Goal: Information Seeking & Learning: Check status

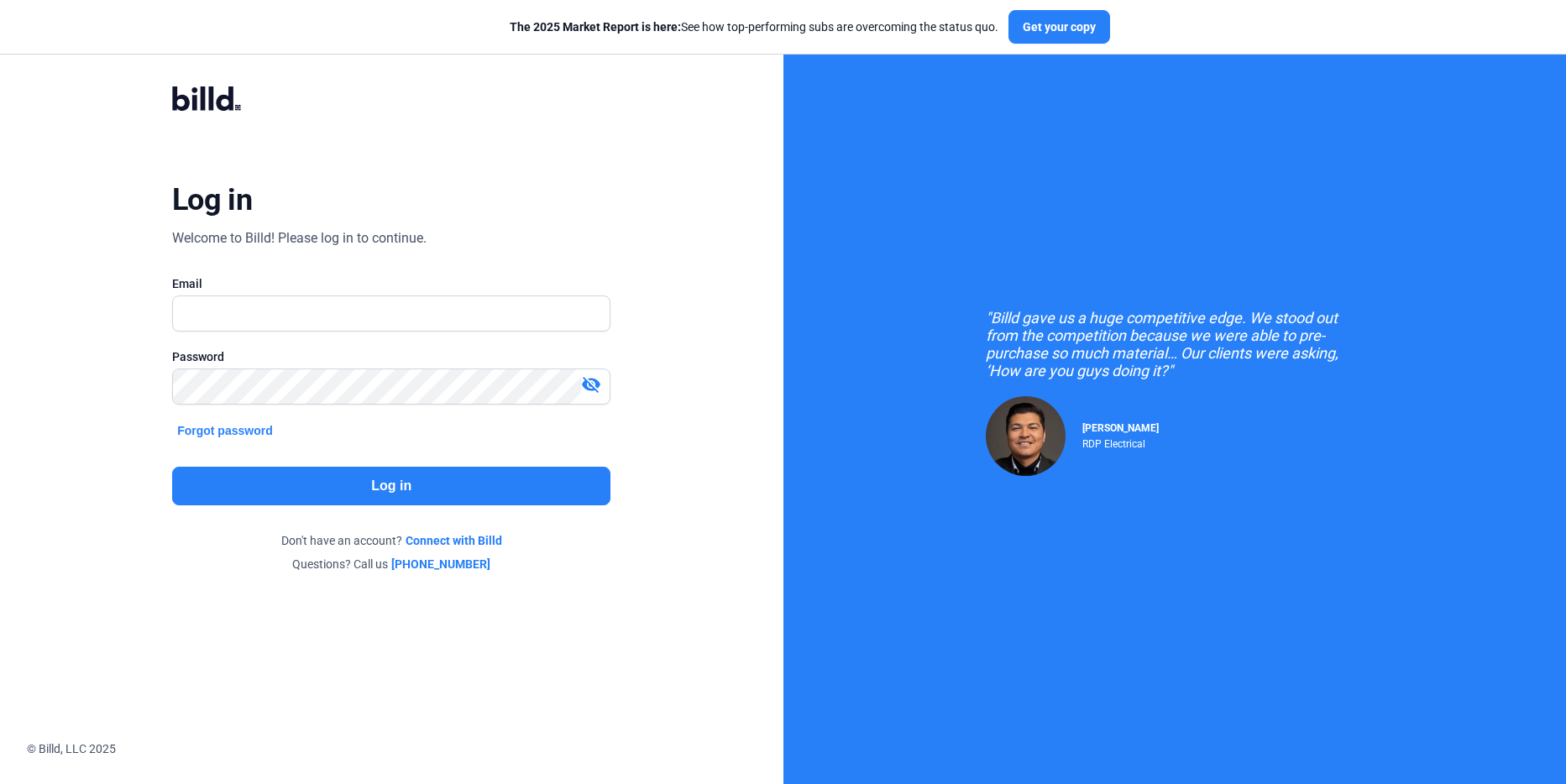
type input "[PERSON_NAME][EMAIL_ADDRESS][DOMAIN_NAME]"
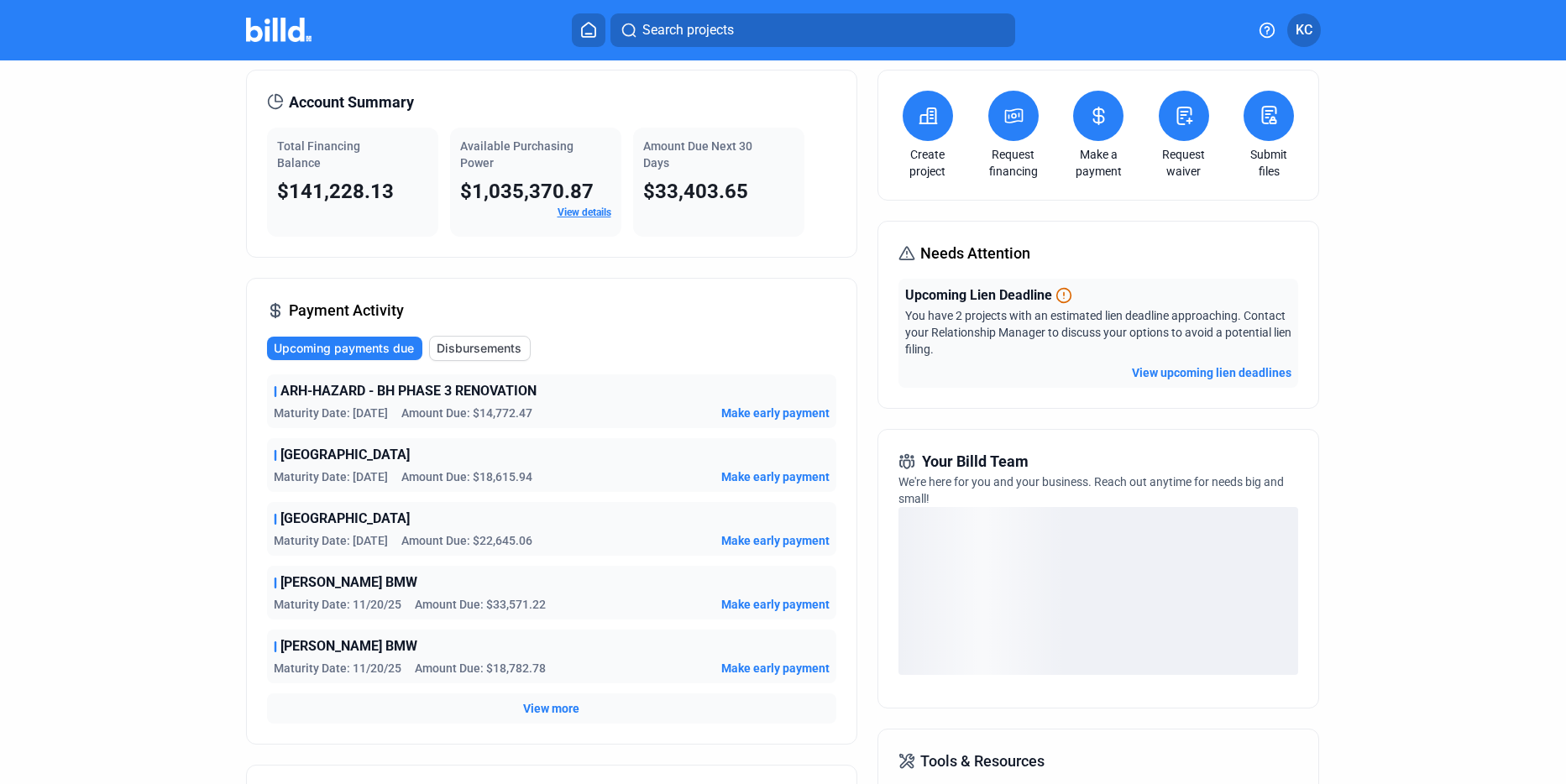
scroll to position [84, 0]
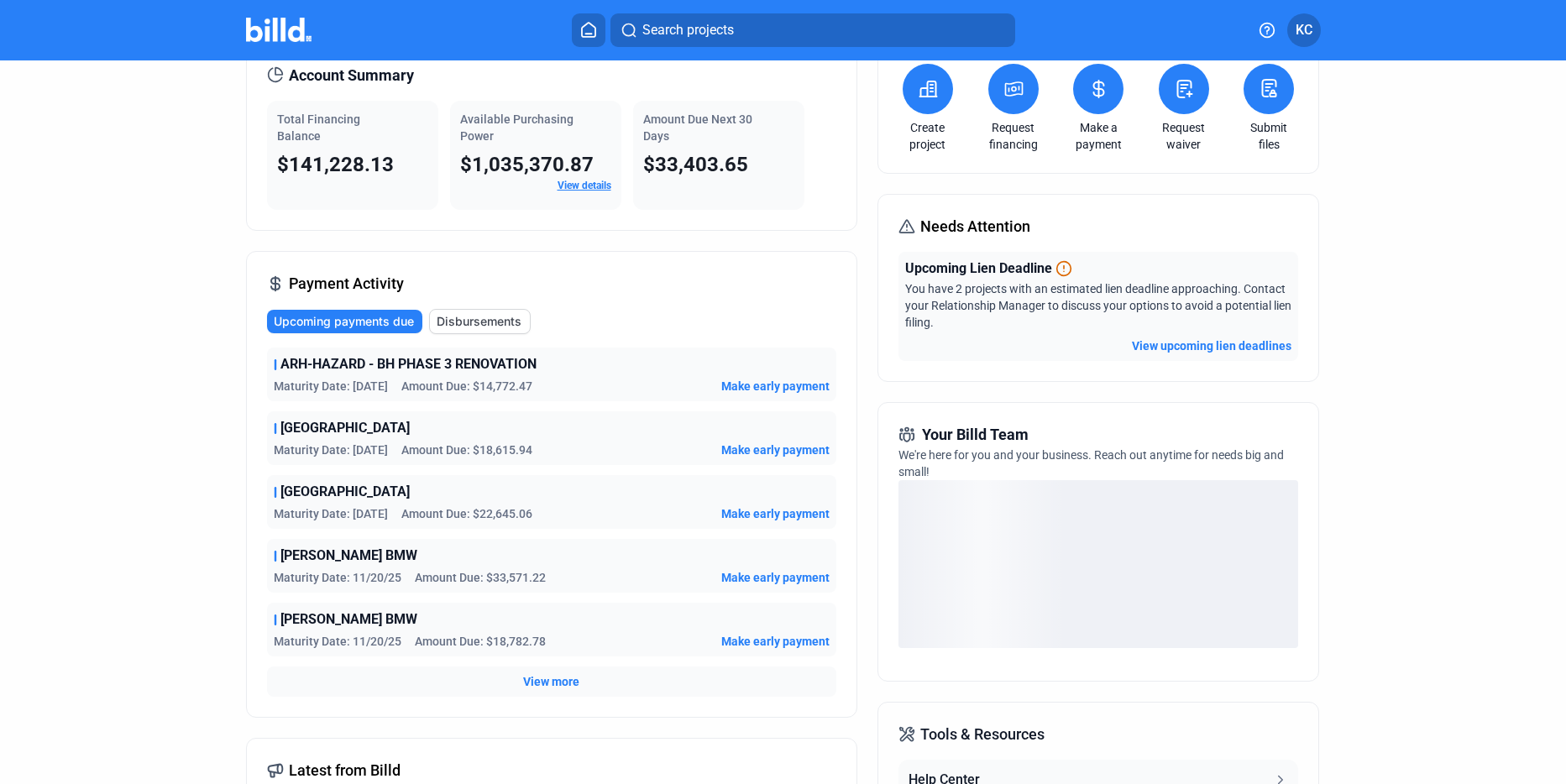
click at [543, 678] on span "View more" at bounding box center [551, 682] width 56 height 17
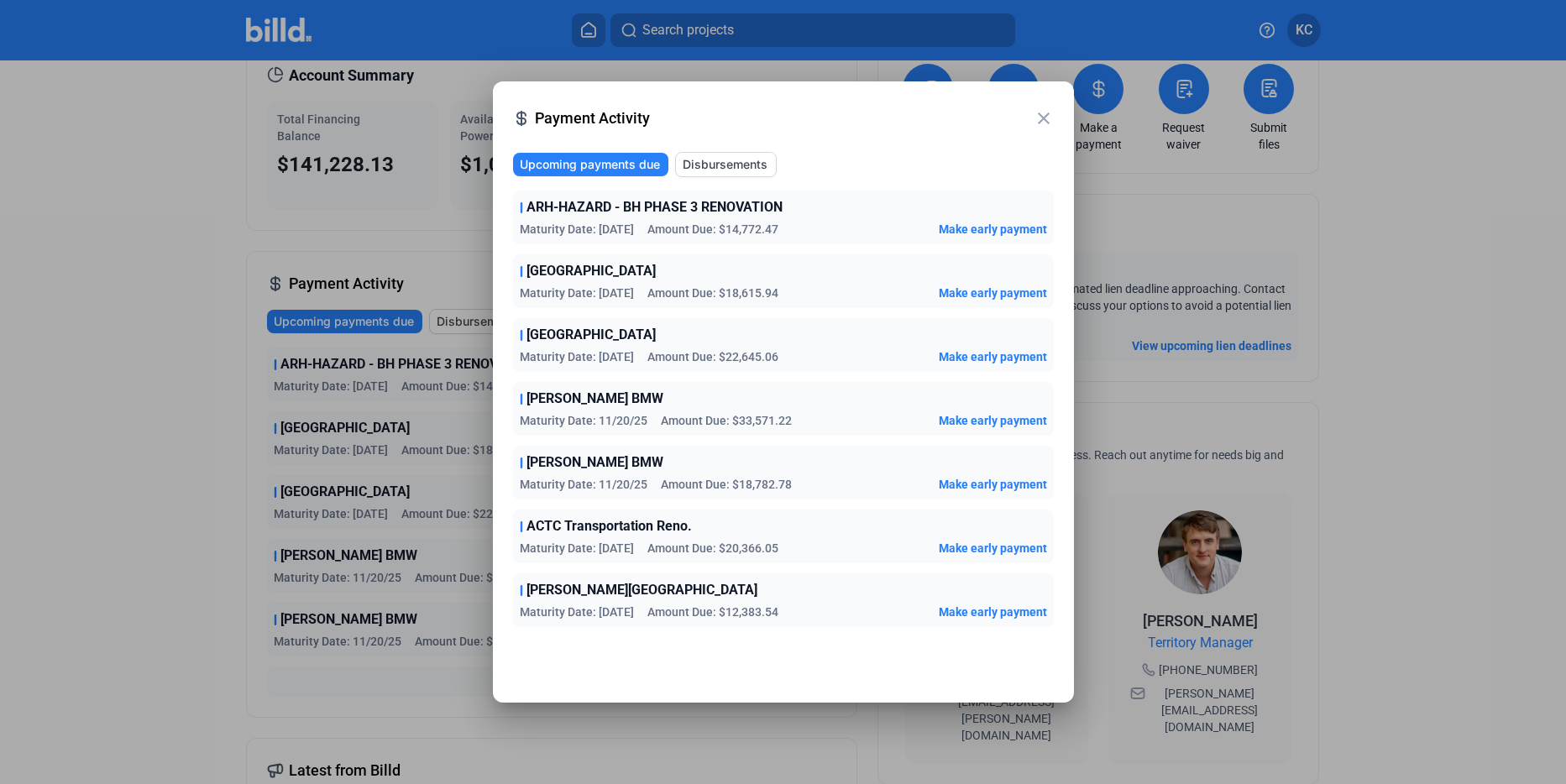
click at [138, 603] on div at bounding box center [783, 392] width 1566 height 784
click at [1040, 116] on mat-icon "close" at bounding box center [1044, 118] width 20 height 20
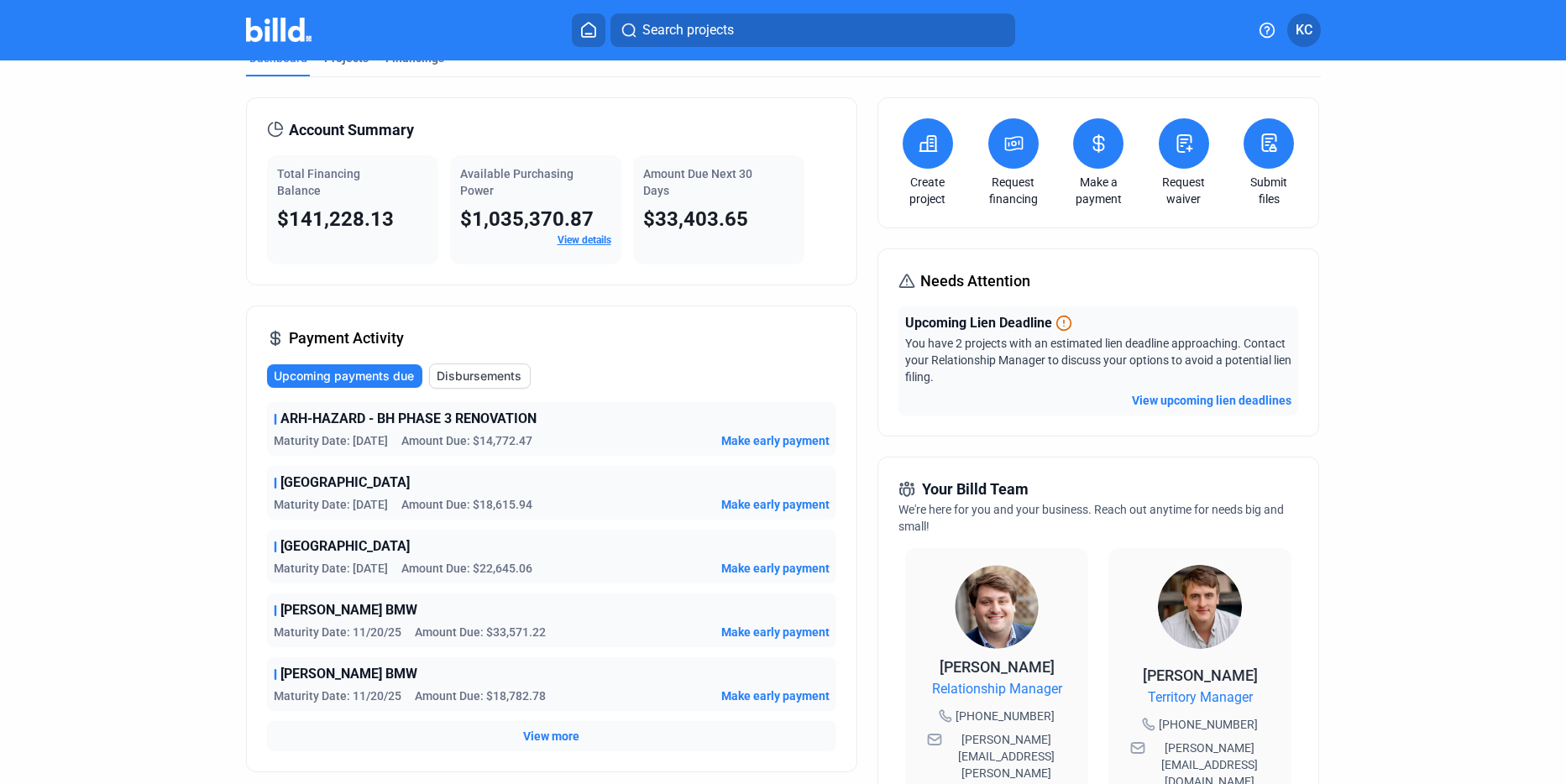
scroll to position [0, 0]
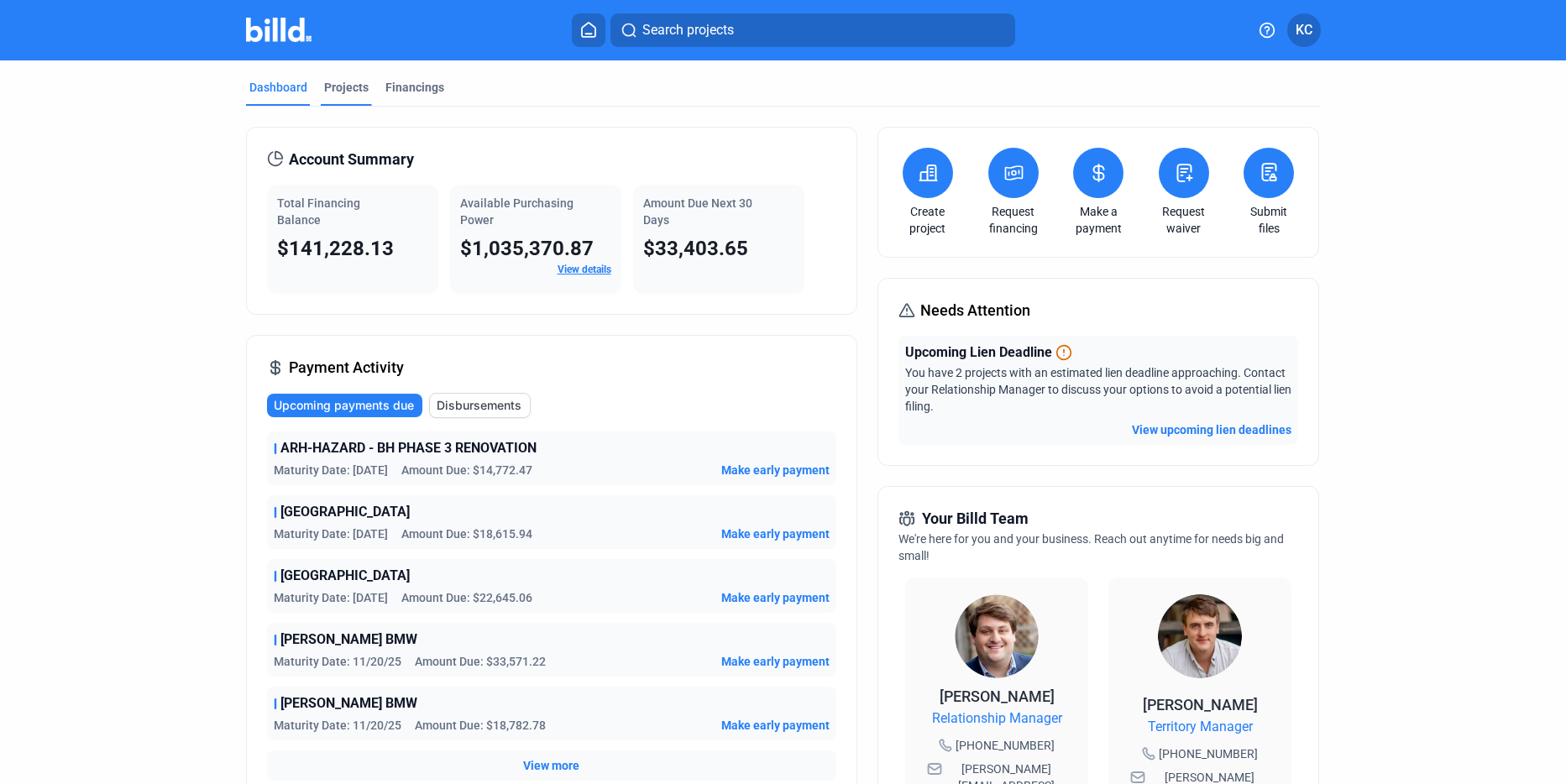
click at [352, 91] on div "Projects" at bounding box center [346, 87] width 44 height 17
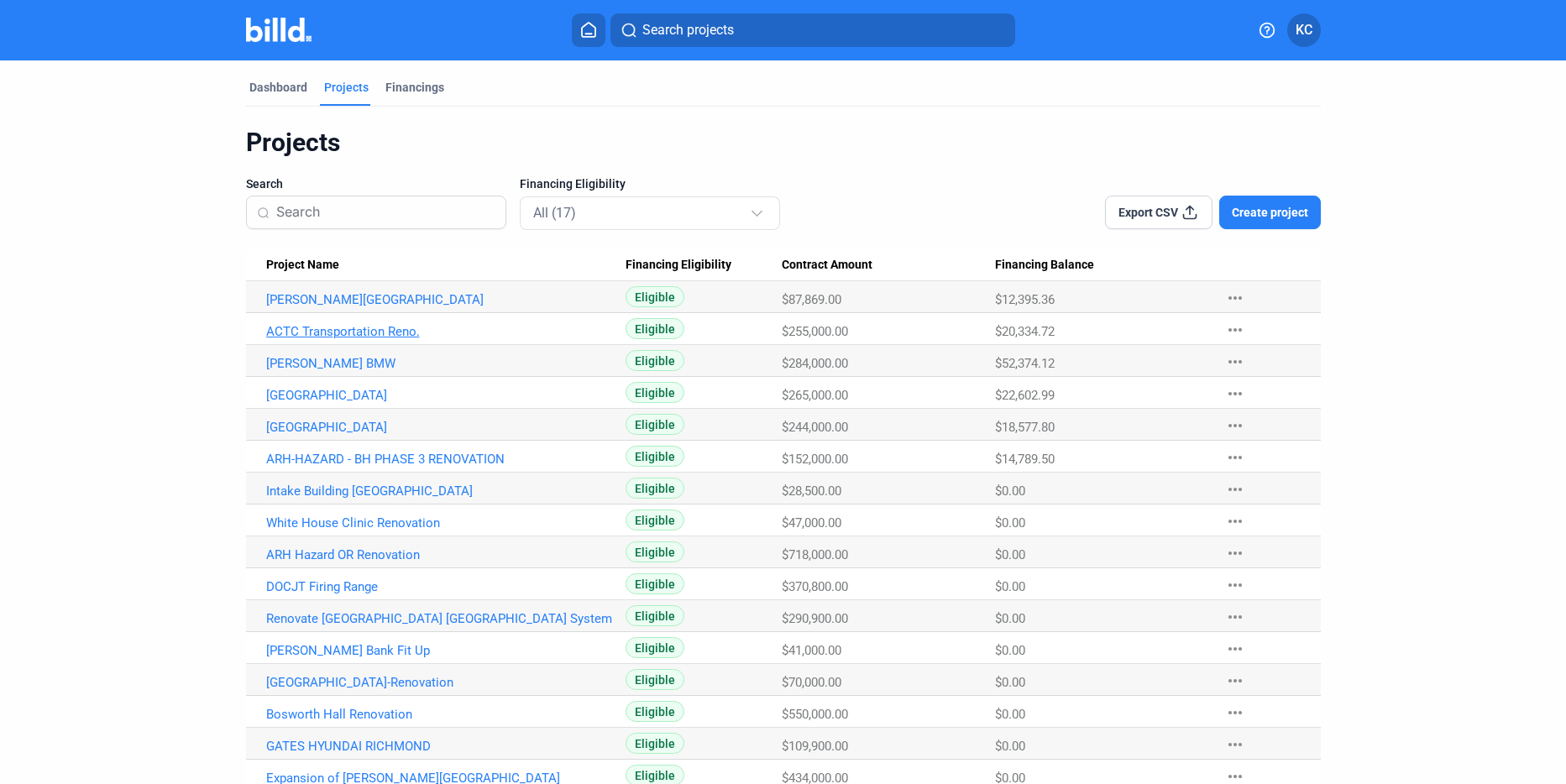
click at [327, 329] on link "ACTC Transportation Reno." at bounding box center [446, 331] width 361 height 15
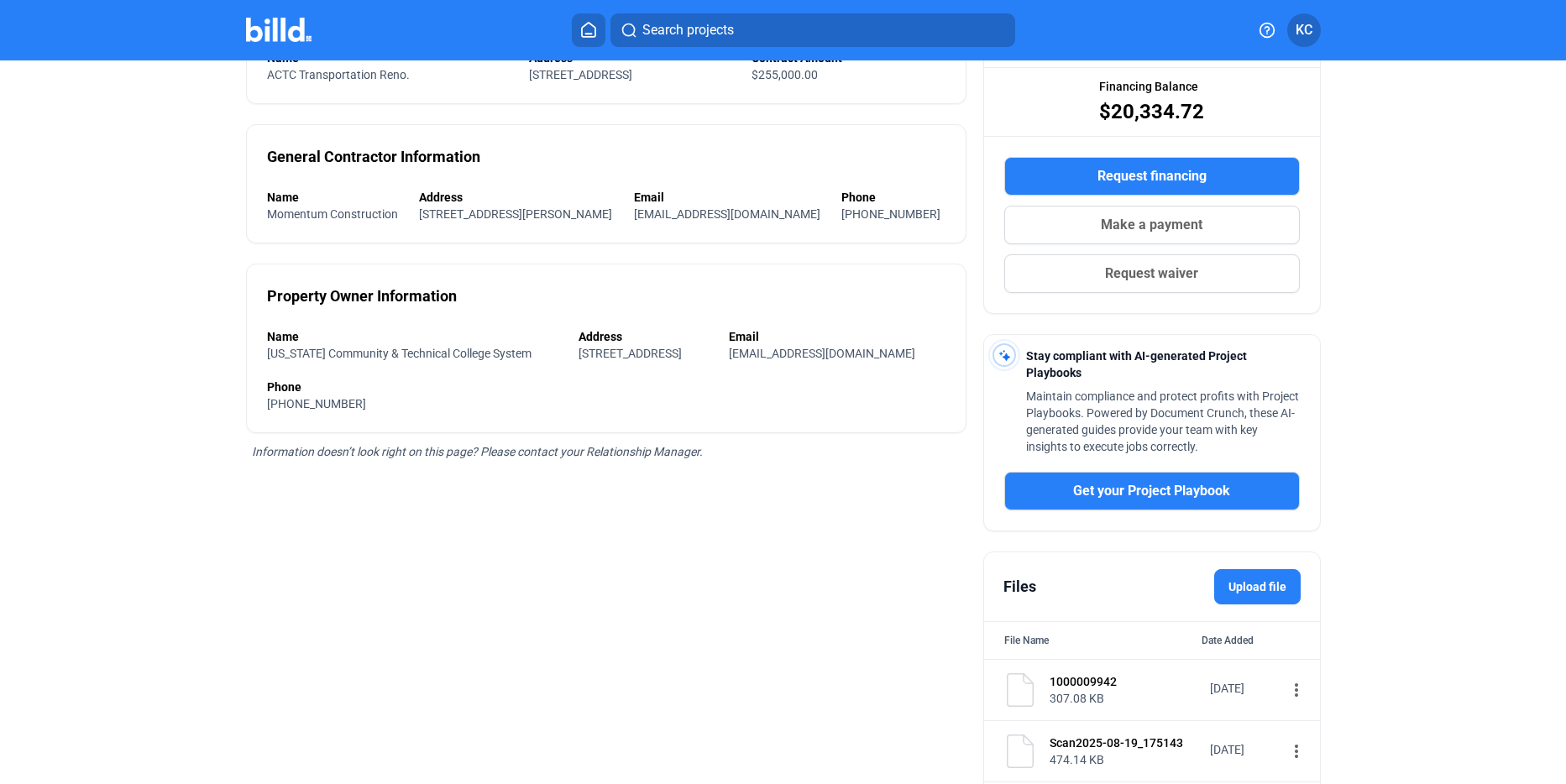
scroll to position [338, 0]
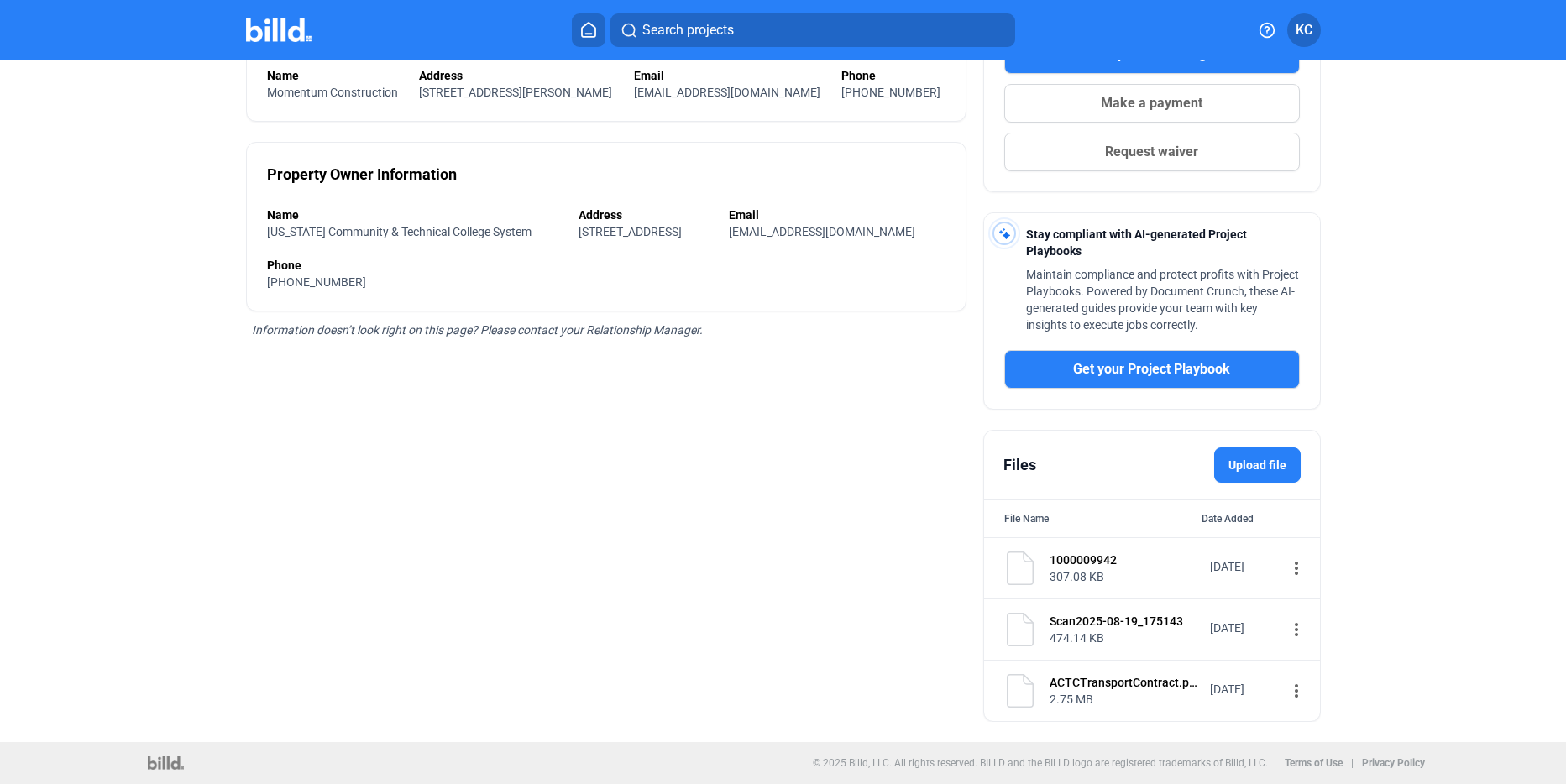
drag, startPoint x: 1048, startPoint y: 559, endPoint x: 1064, endPoint y: 559, distance: 16.0
click at [1050, 559] on div "1000009942" at bounding box center [1124, 559] width 150 height 17
click at [1287, 563] on mat-icon "more_vert" at bounding box center [1297, 568] width 20 height 20
click at [1292, 595] on span "View" at bounding box center [1300, 596] width 25 height 13
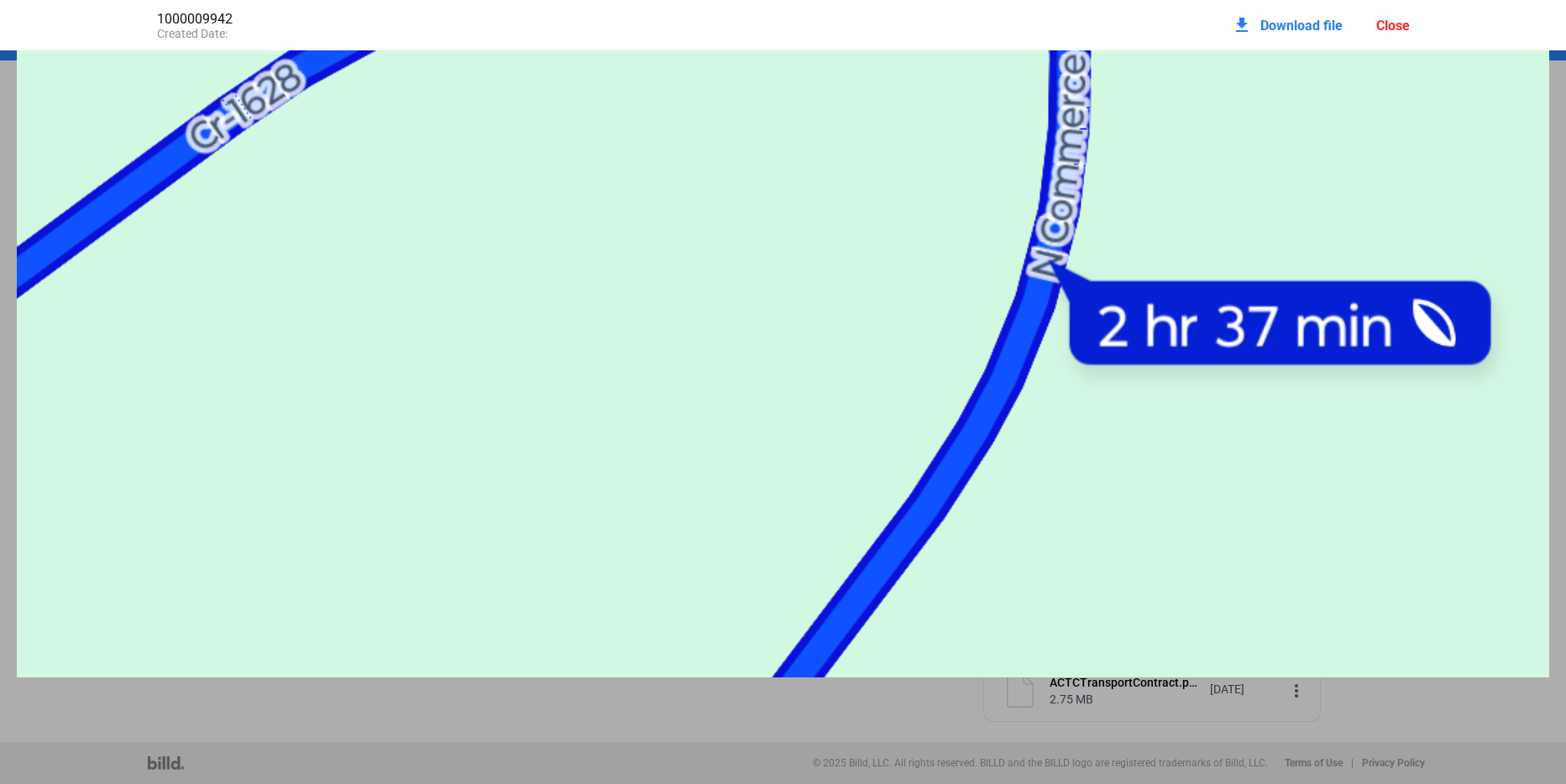
scroll to position [1427, 0]
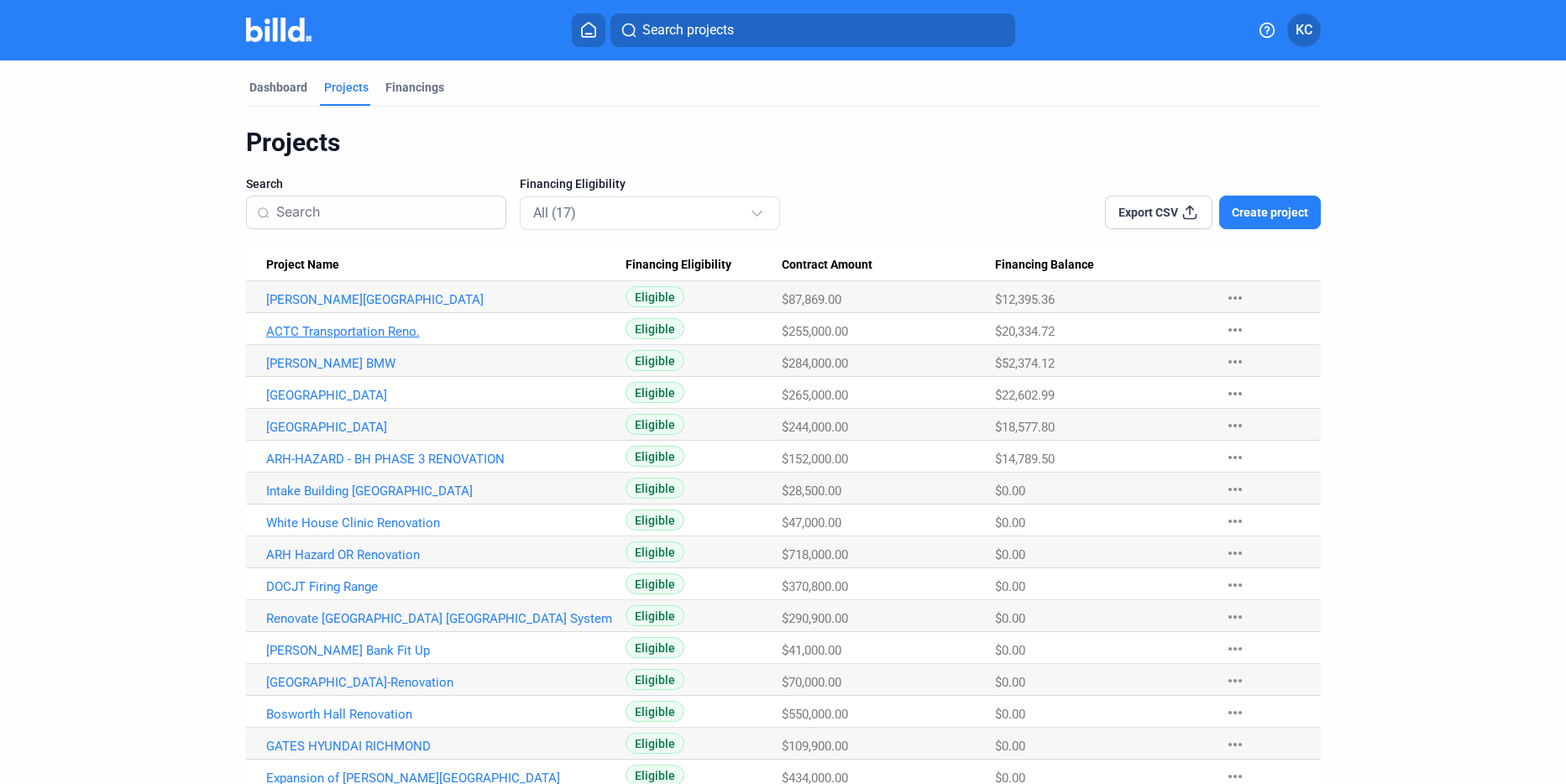
click at [302, 332] on link "ACTC Transportation Reno." at bounding box center [446, 331] width 361 height 15
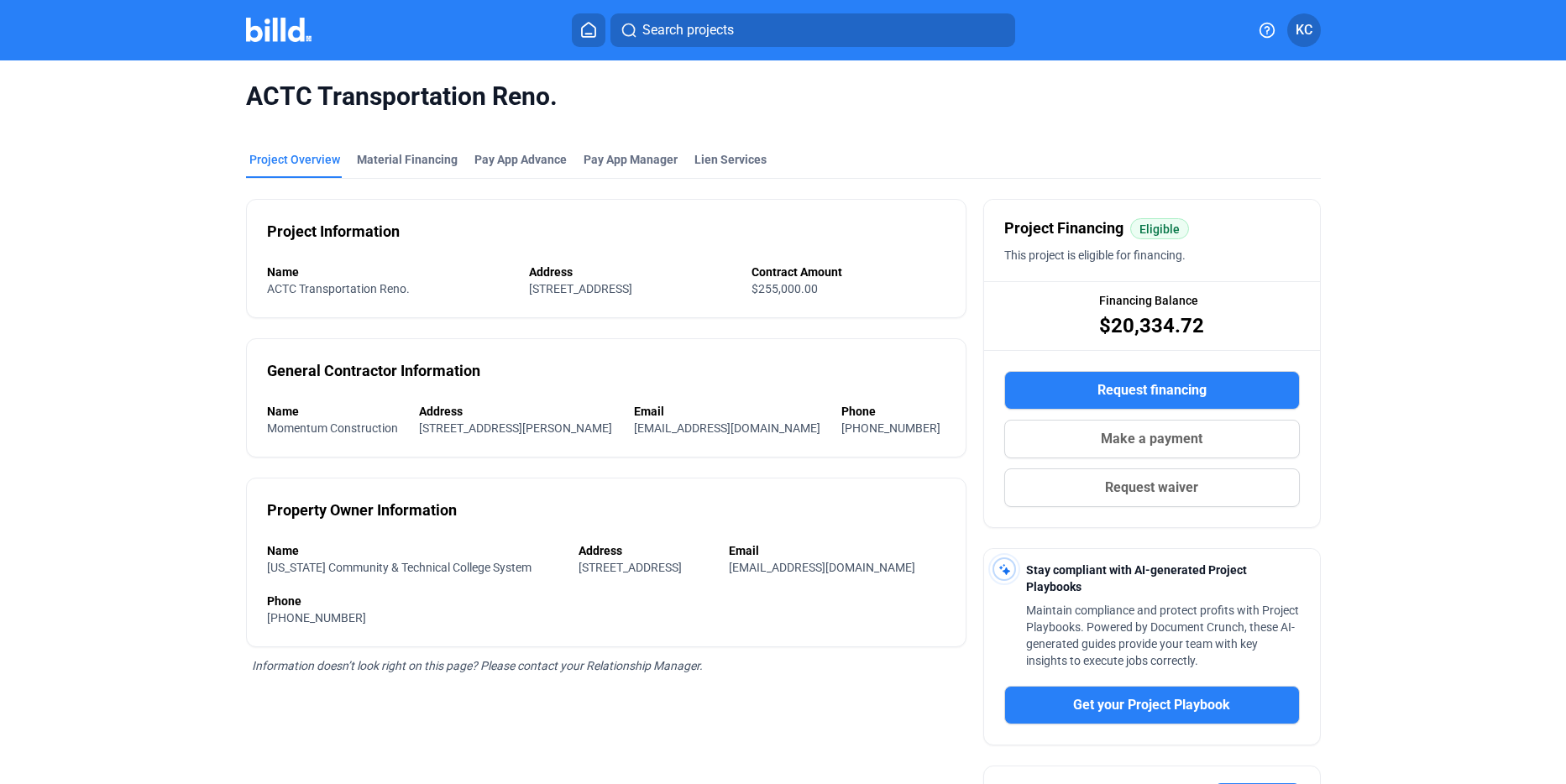
scroll to position [336, 0]
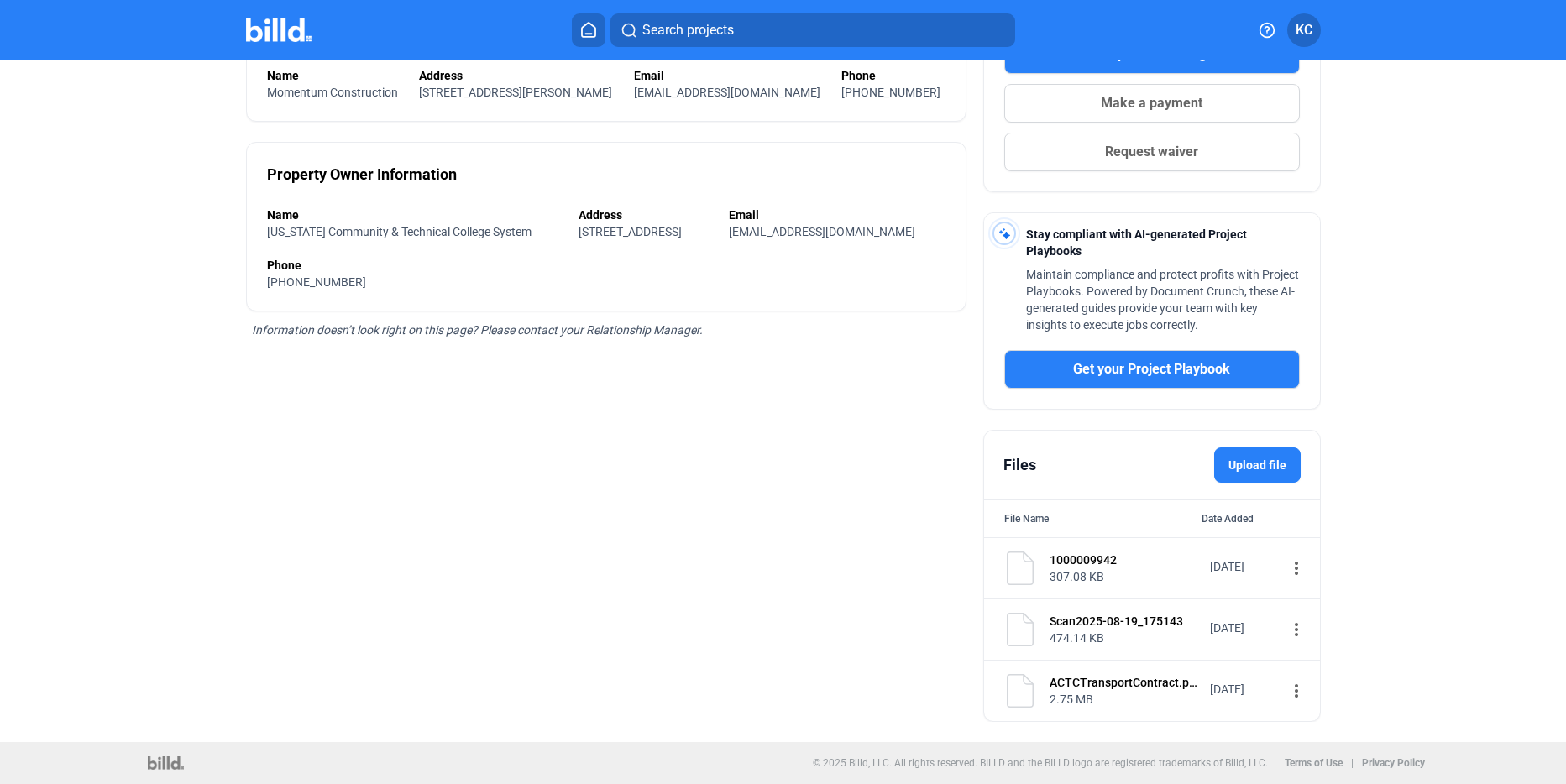
click at [1287, 625] on mat-icon "more_vert" at bounding box center [1297, 629] width 20 height 20
click at [1316, 662] on div "View" at bounding box center [1392, 661] width 208 height 40
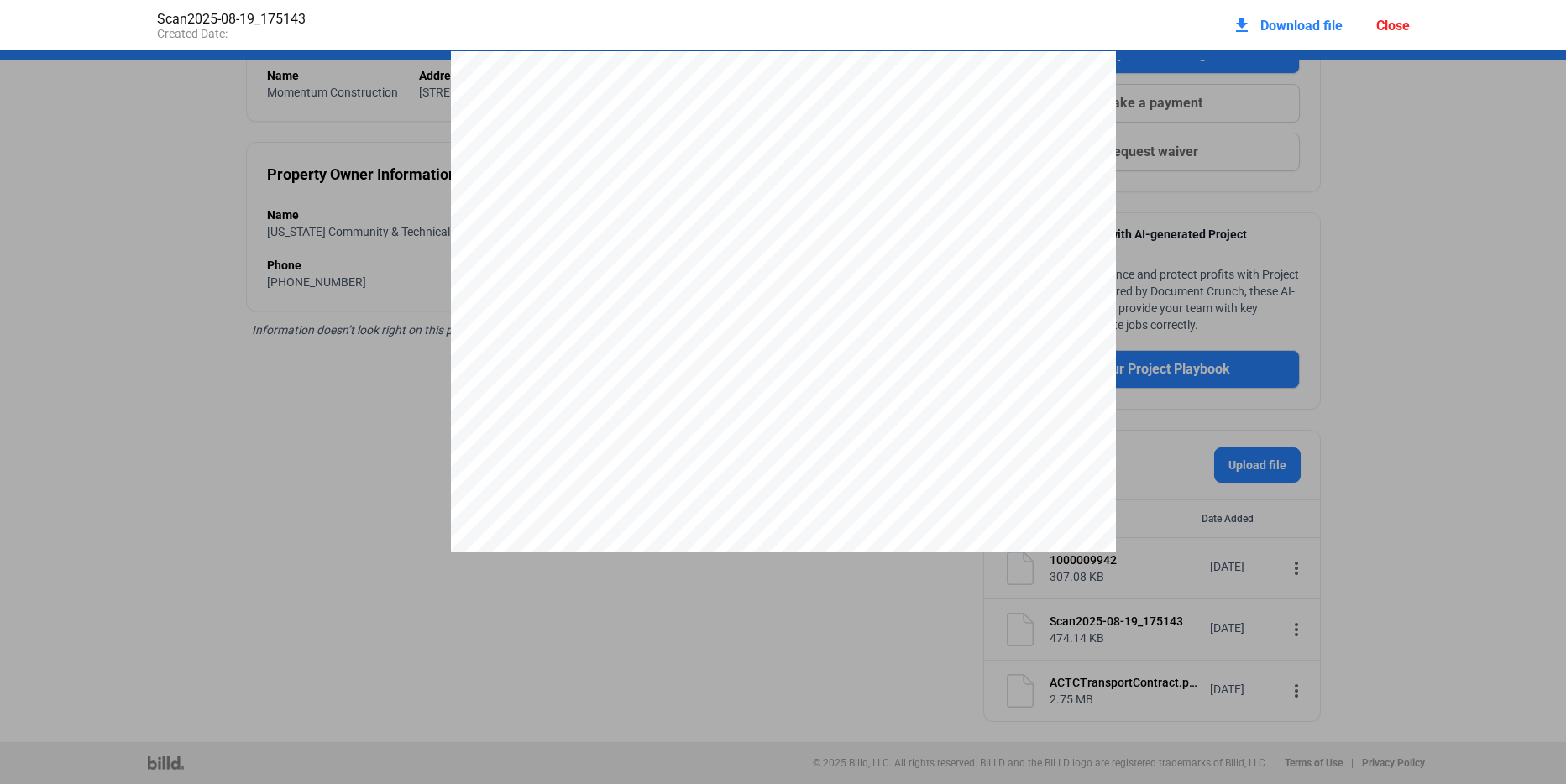
scroll to position [9, 0]
click at [1402, 21] on div "Close" at bounding box center [1394, 26] width 34 height 16
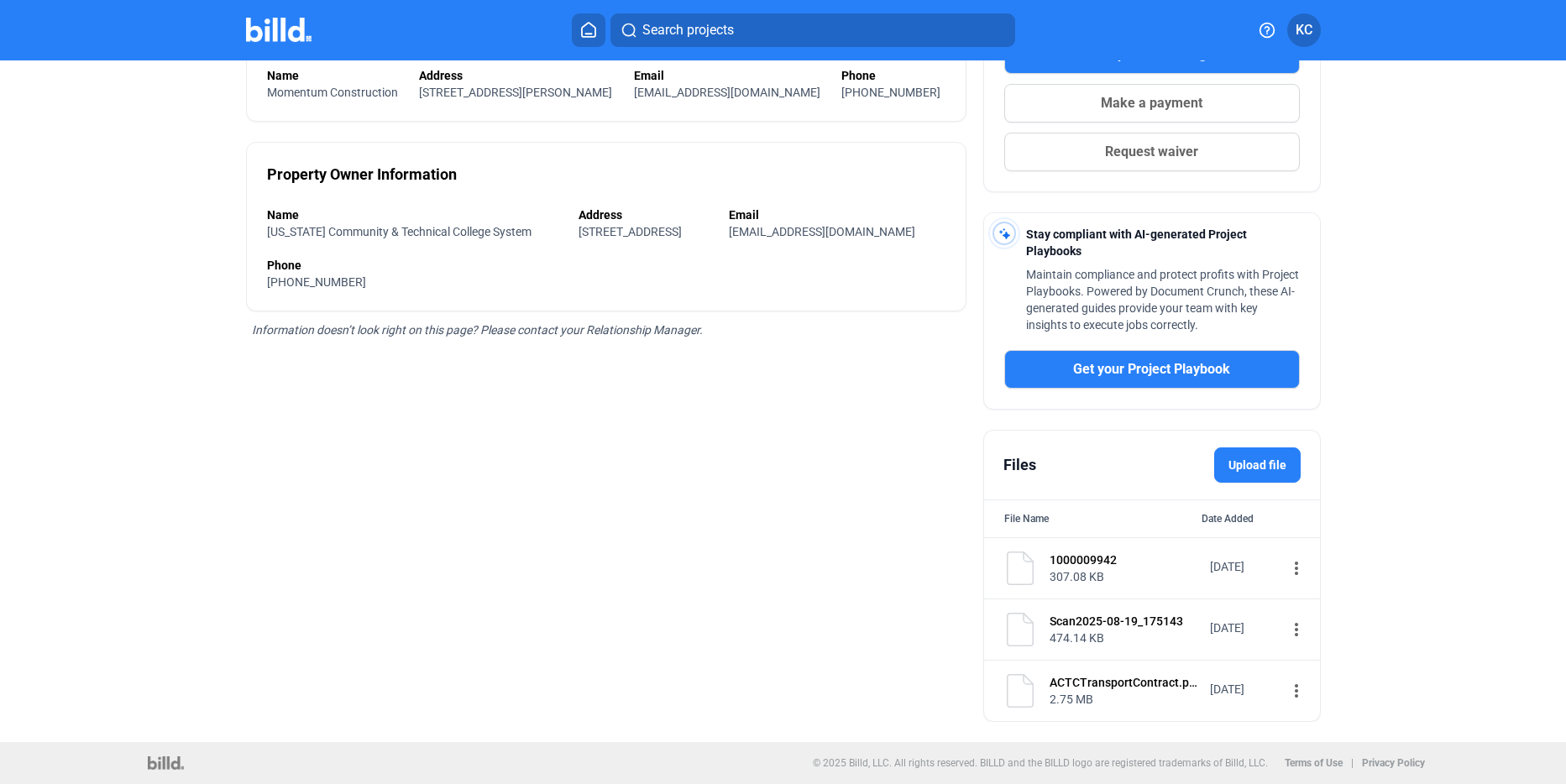
click at [1287, 692] on mat-icon "more_vert" at bounding box center [1297, 690] width 20 height 20
click at [1317, 623] on div "View" at bounding box center [1392, 621] width 208 height 40
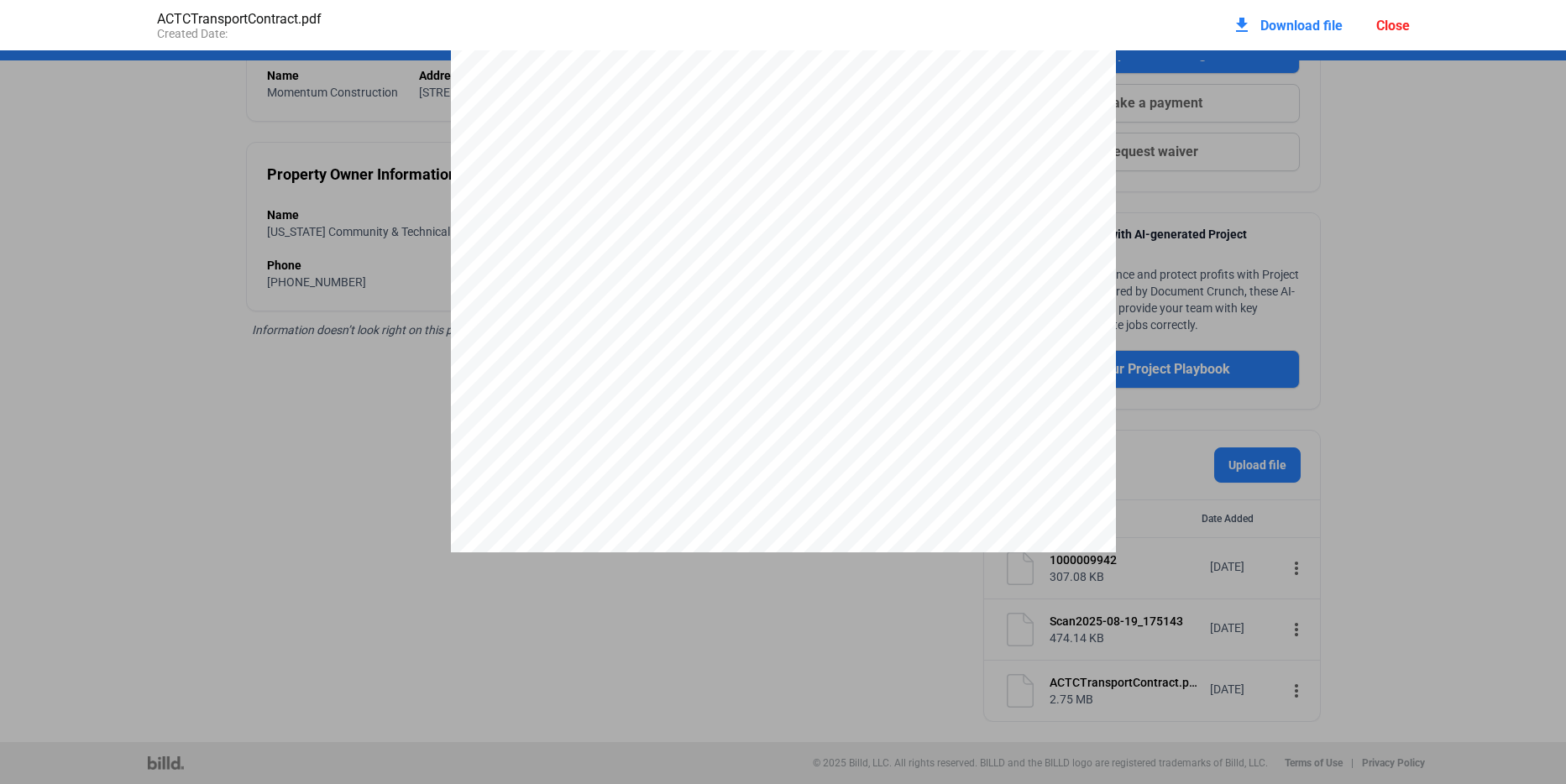
scroll to position [3883, 0]
click at [1396, 26] on div "Close" at bounding box center [1394, 26] width 34 height 16
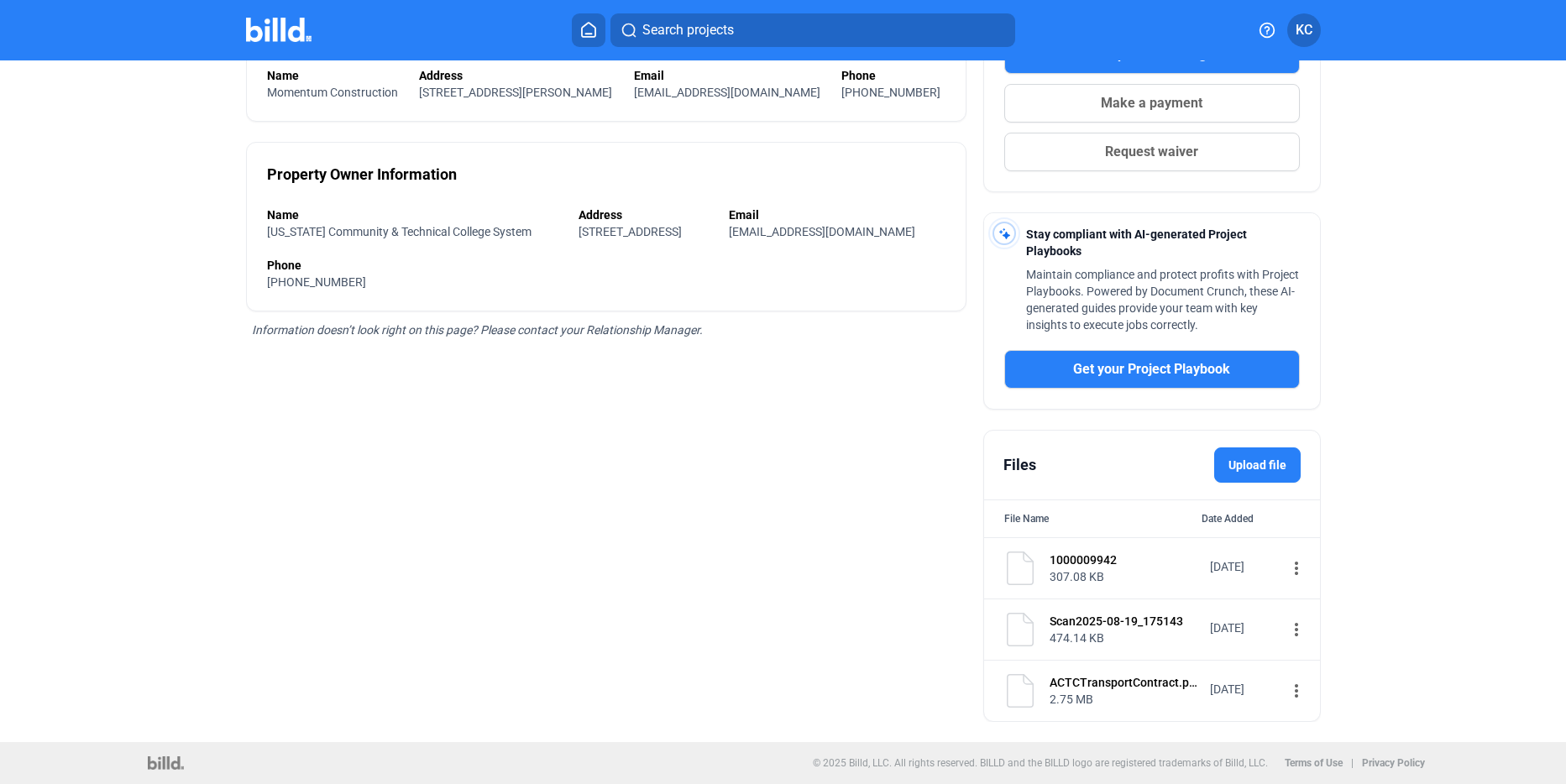
scroll to position [338, 0]
click at [1287, 631] on mat-icon "more_vert" at bounding box center [1297, 629] width 20 height 20
click at [1285, 661] on button "View" at bounding box center [1393, 659] width 236 height 40
click at [1287, 623] on mat-icon "more_vert" at bounding box center [1297, 629] width 20 height 20
click at [1287, 651] on button "View" at bounding box center [1393, 659] width 236 height 40
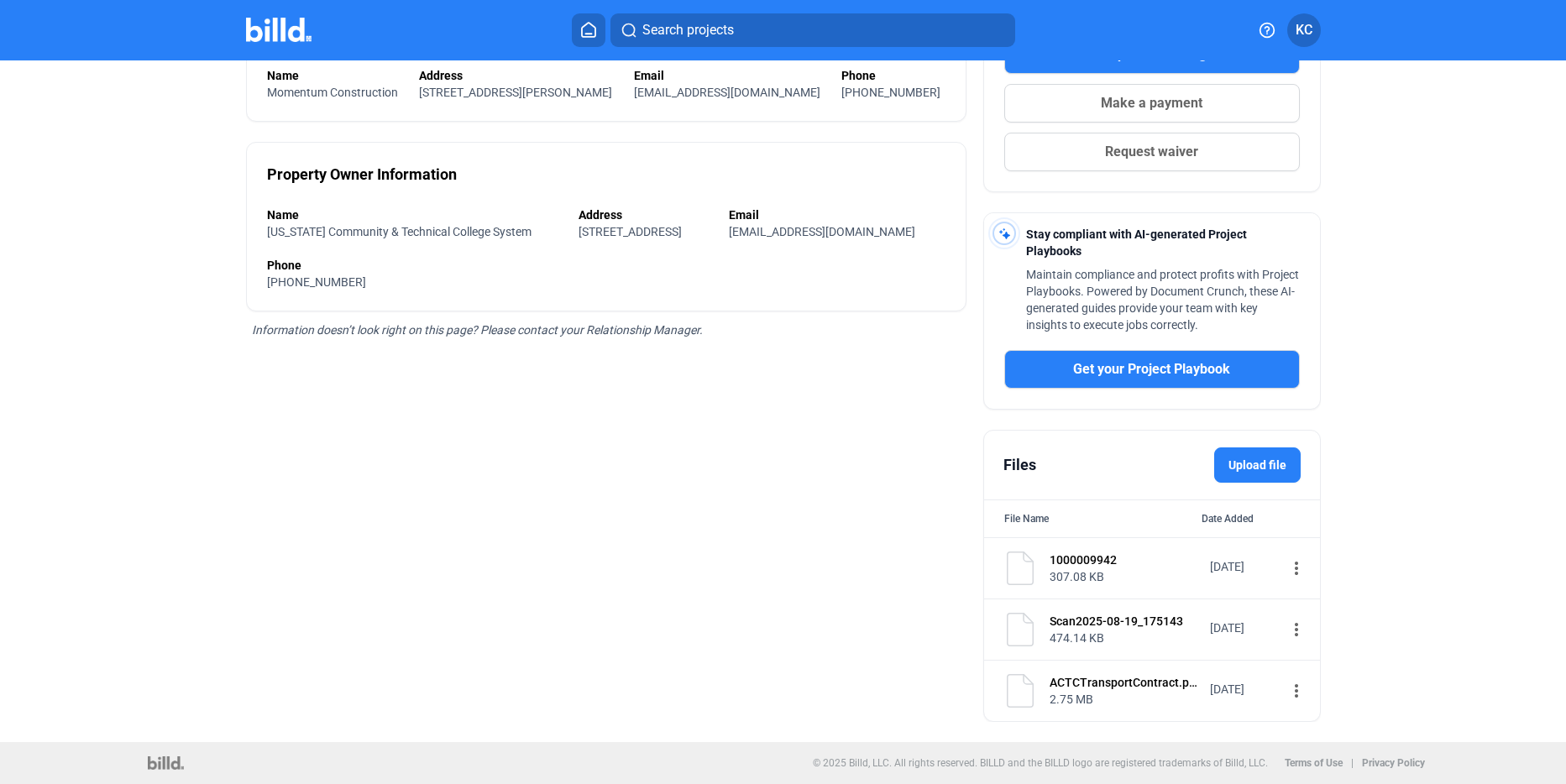
click at [1287, 631] on mat-icon "more_vert" at bounding box center [1297, 629] width 20 height 20
click at [1305, 654] on span "View" at bounding box center [1300, 658] width 25 height 13
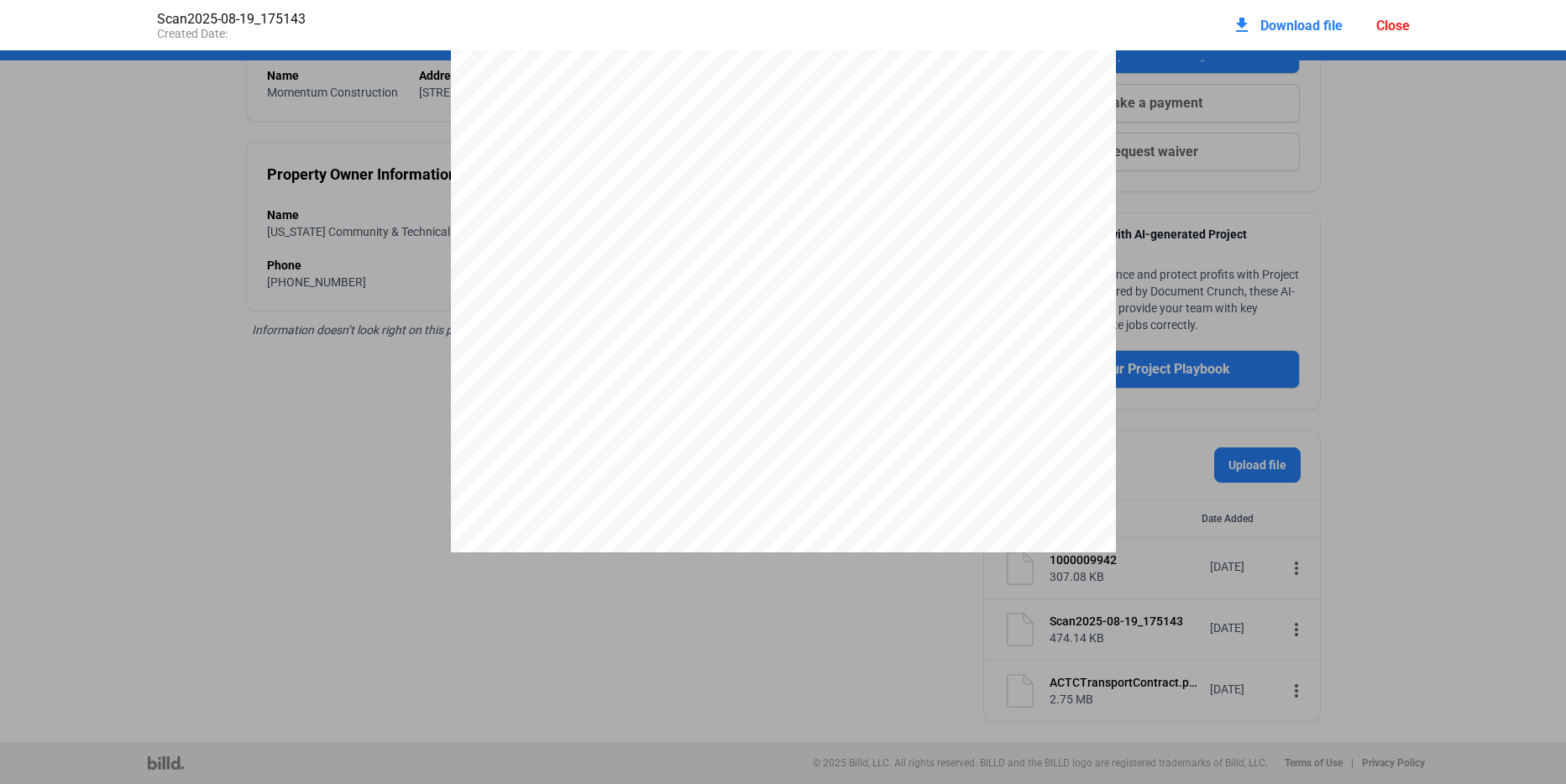
scroll to position [0, 0]
click at [1394, 29] on div "Close" at bounding box center [1394, 26] width 34 height 16
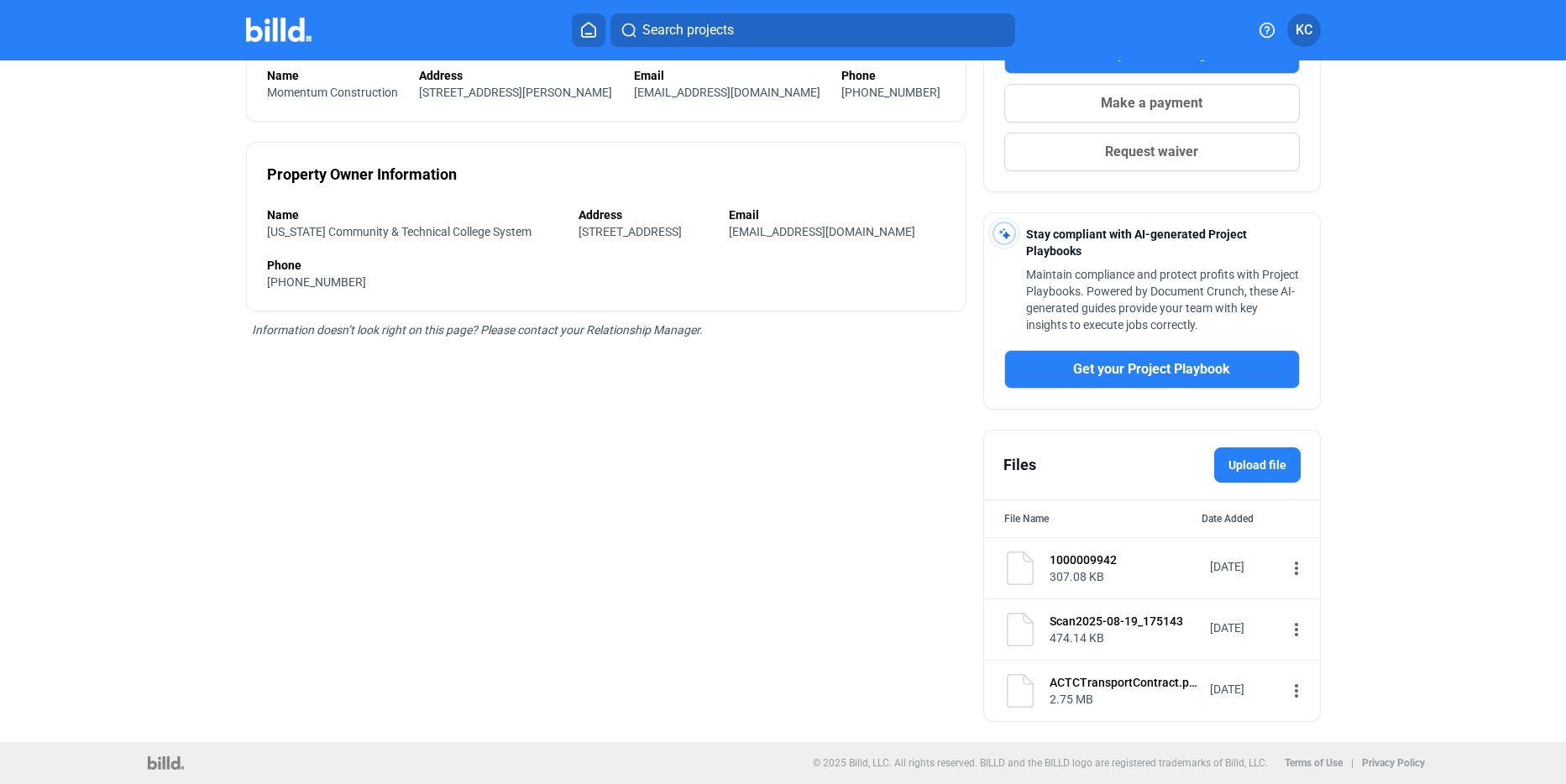
click at [1288, 695] on mat-icon "more_vert" at bounding box center [1297, 690] width 20 height 20
click at [1300, 712] on div "View" at bounding box center [1392, 721] width 208 height 40
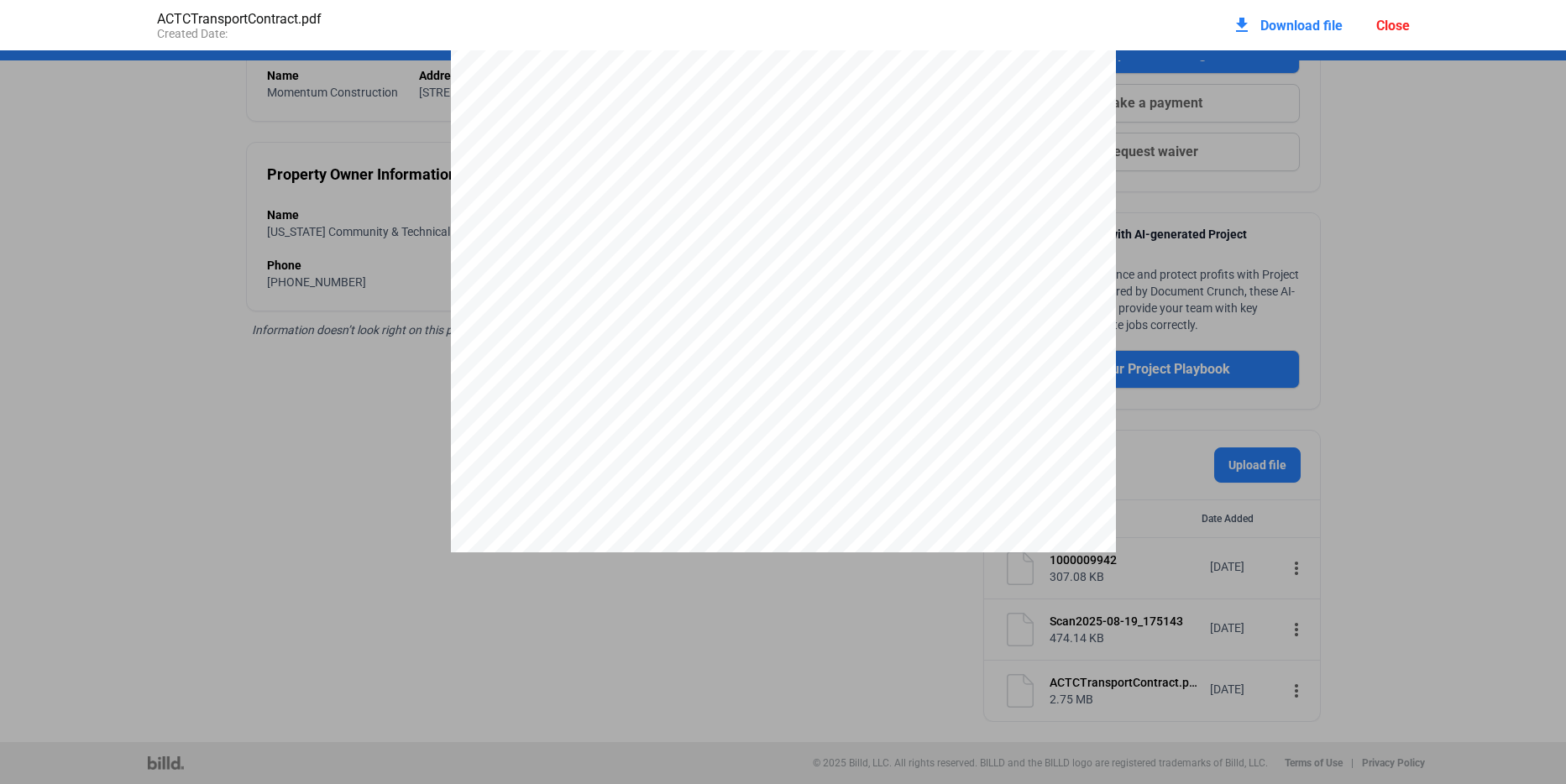
scroll to position [3883, 0]
click at [809, 651] on pdf-viewer at bounding box center [783, 363] width 1566 height 627
click at [1391, 27] on div "Close" at bounding box center [1394, 26] width 34 height 16
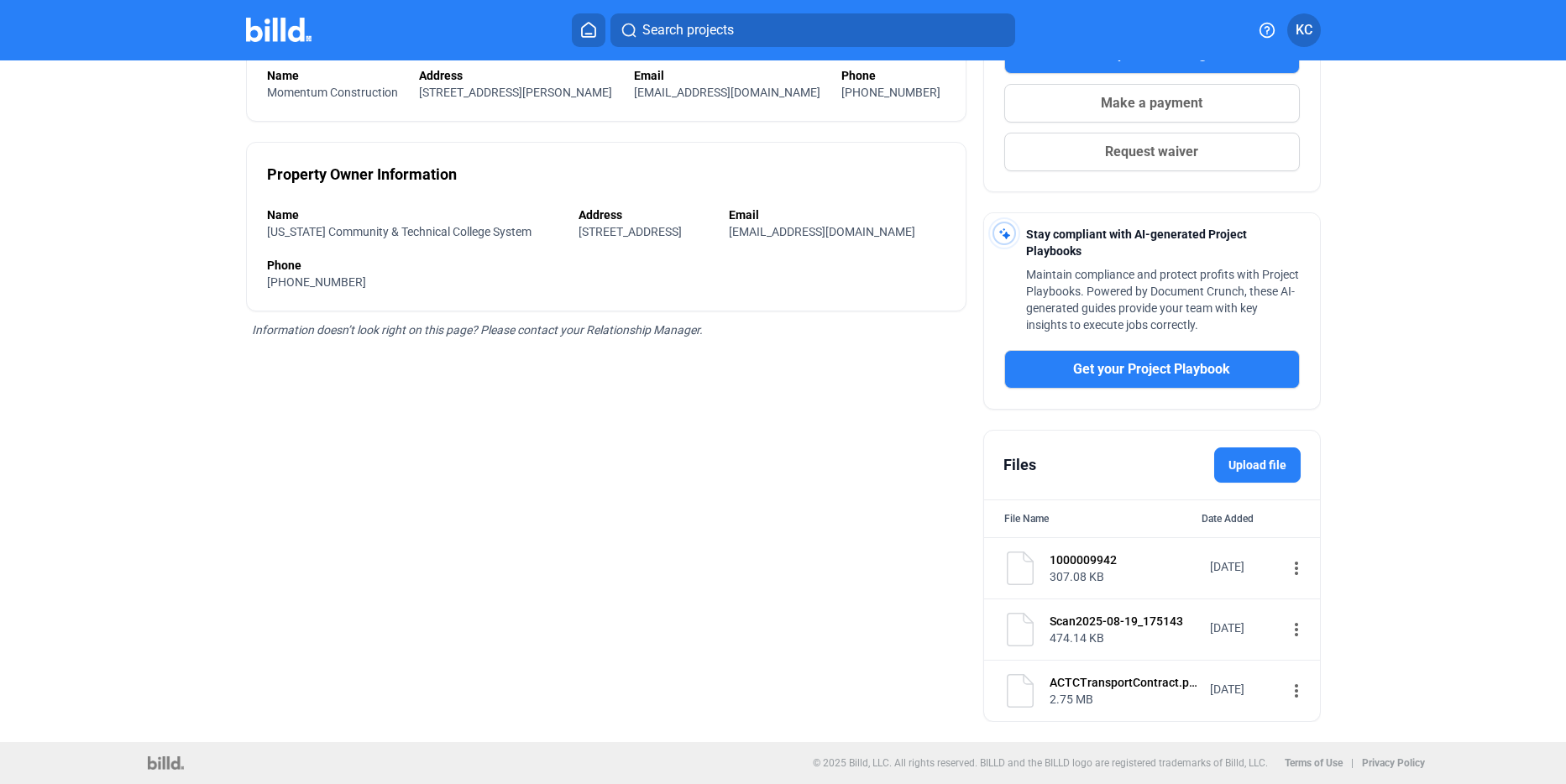
scroll to position [0, 0]
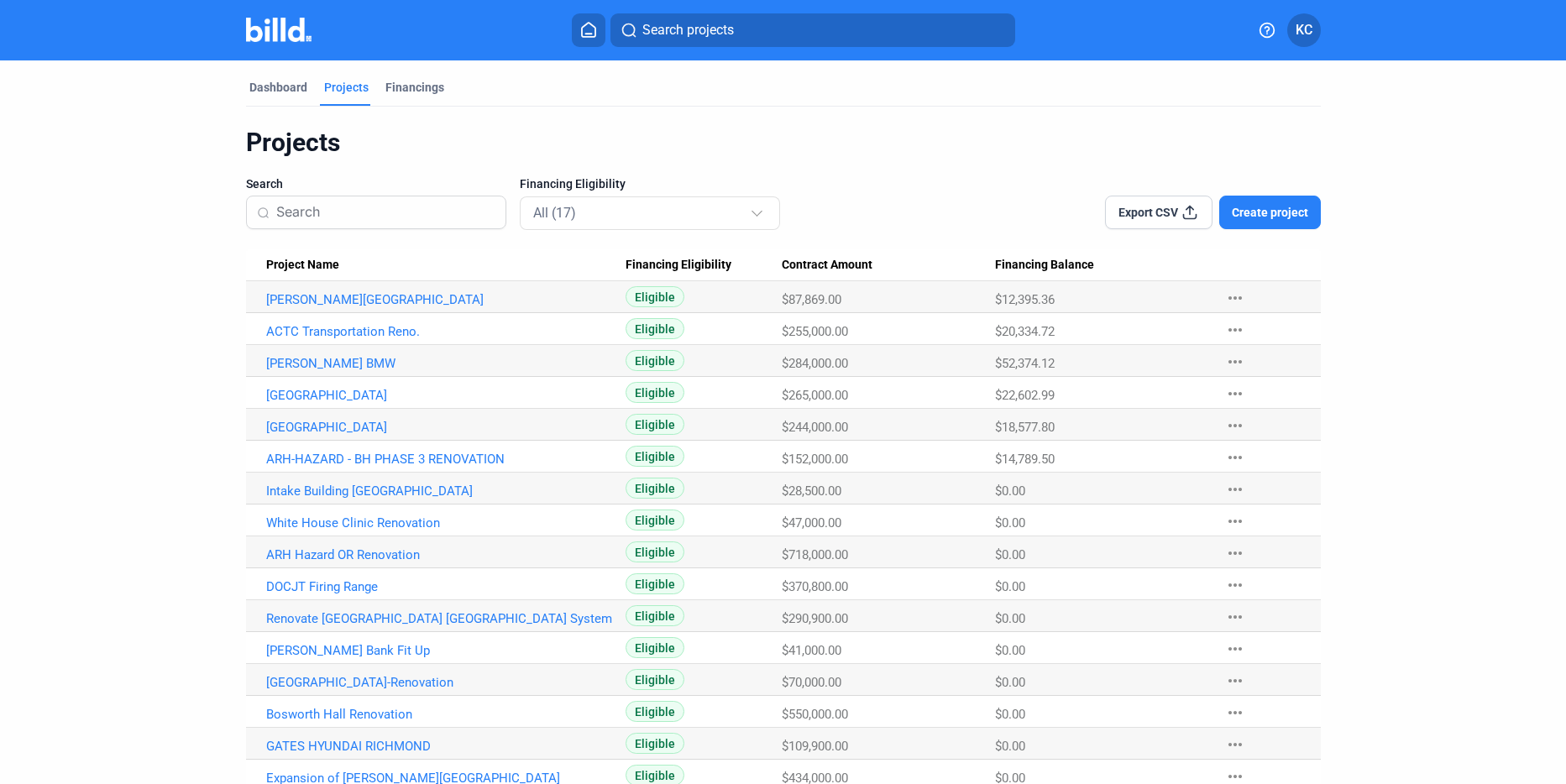
drag, startPoint x: 109, startPoint y: 218, endPoint x: 12, endPoint y: 227, distance: 97.4
click at [109, 218] on dashboard "Dashboard Projects Financings Projects Search Financing Eligibility All (17) Ex…" at bounding box center [783, 441] width 1410 height 763
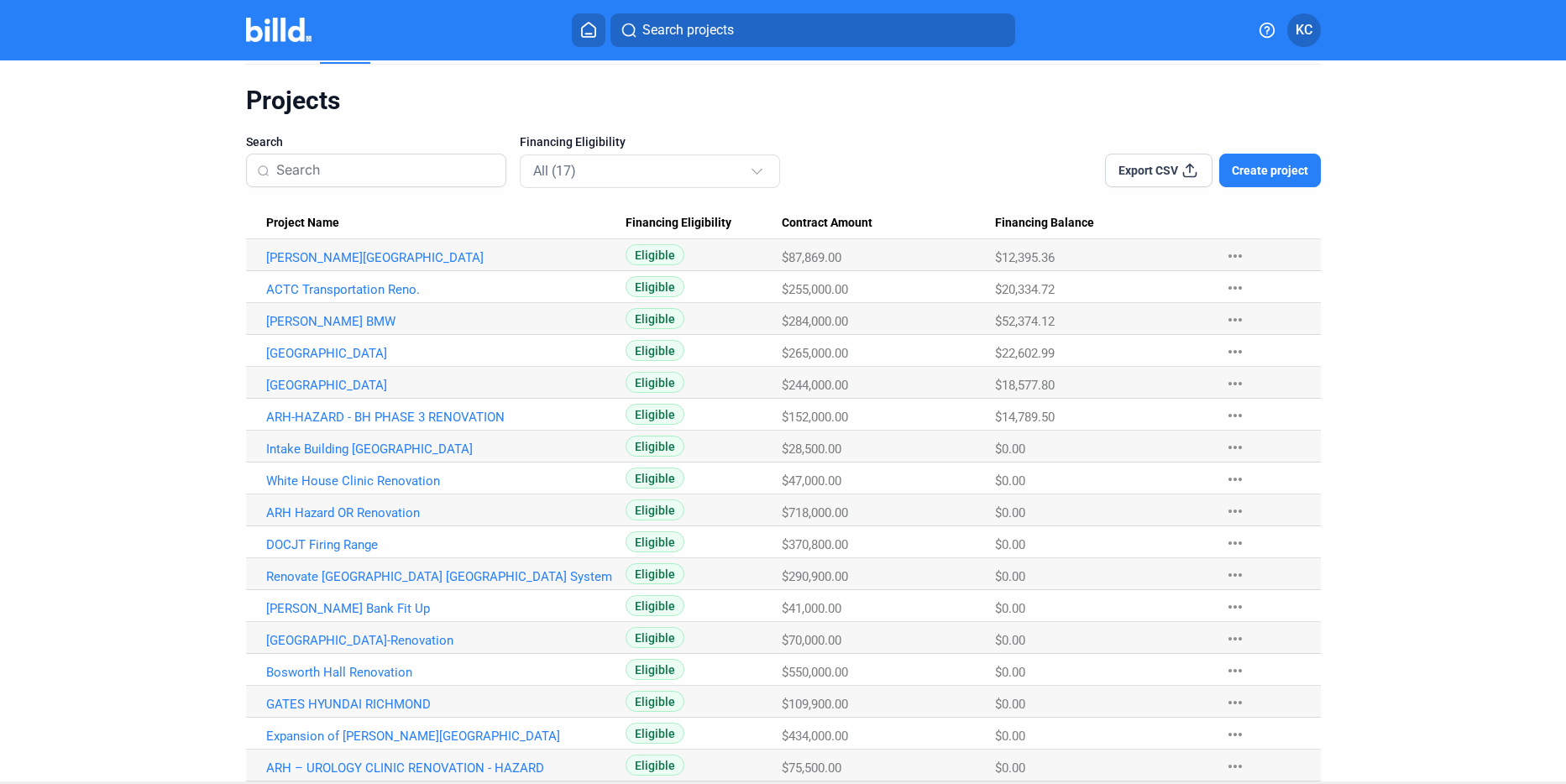
scroll to position [82, 0]
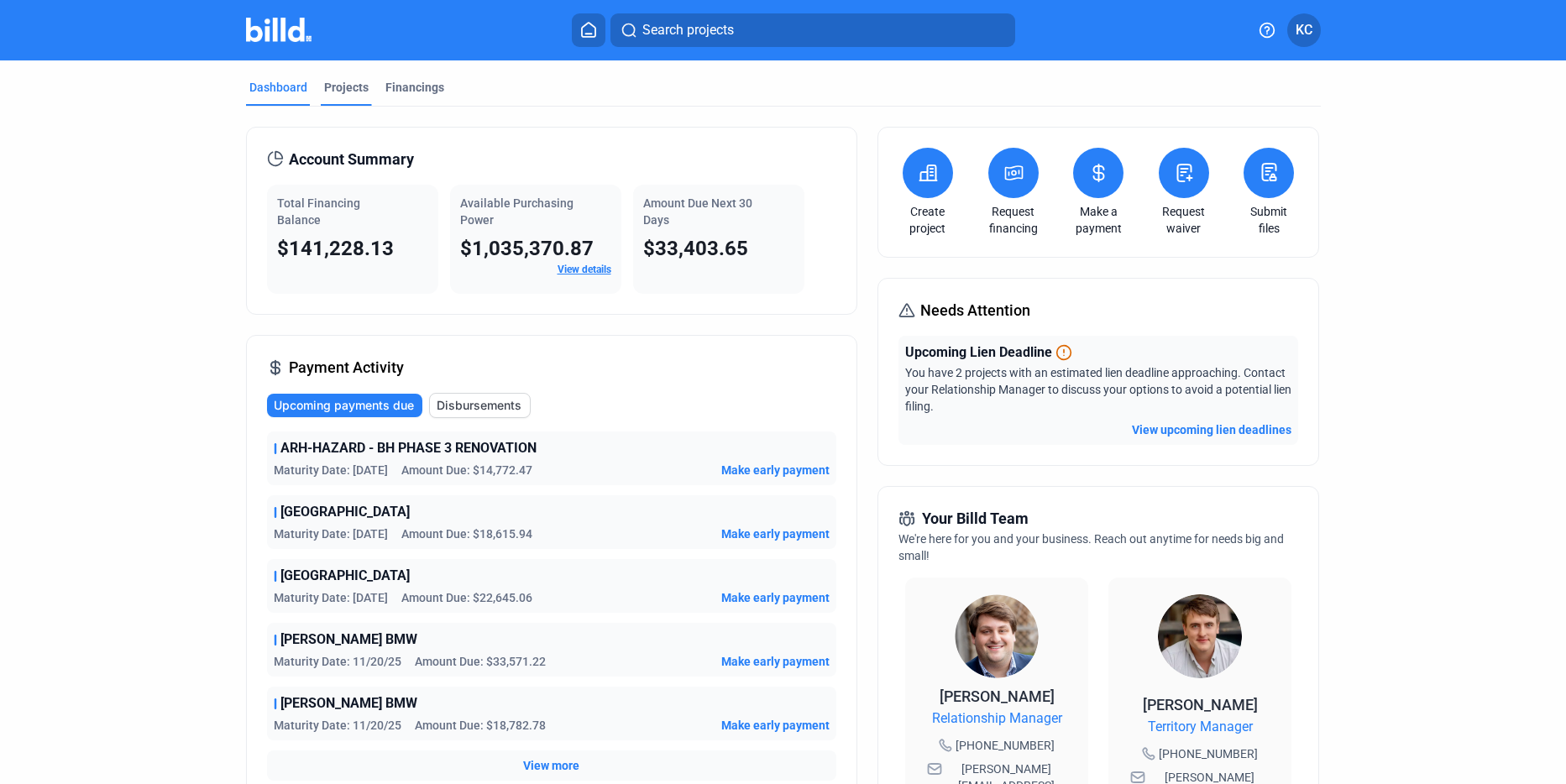
click at [344, 87] on div "Projects" at bounding box center [346, 87] width 44 height 17
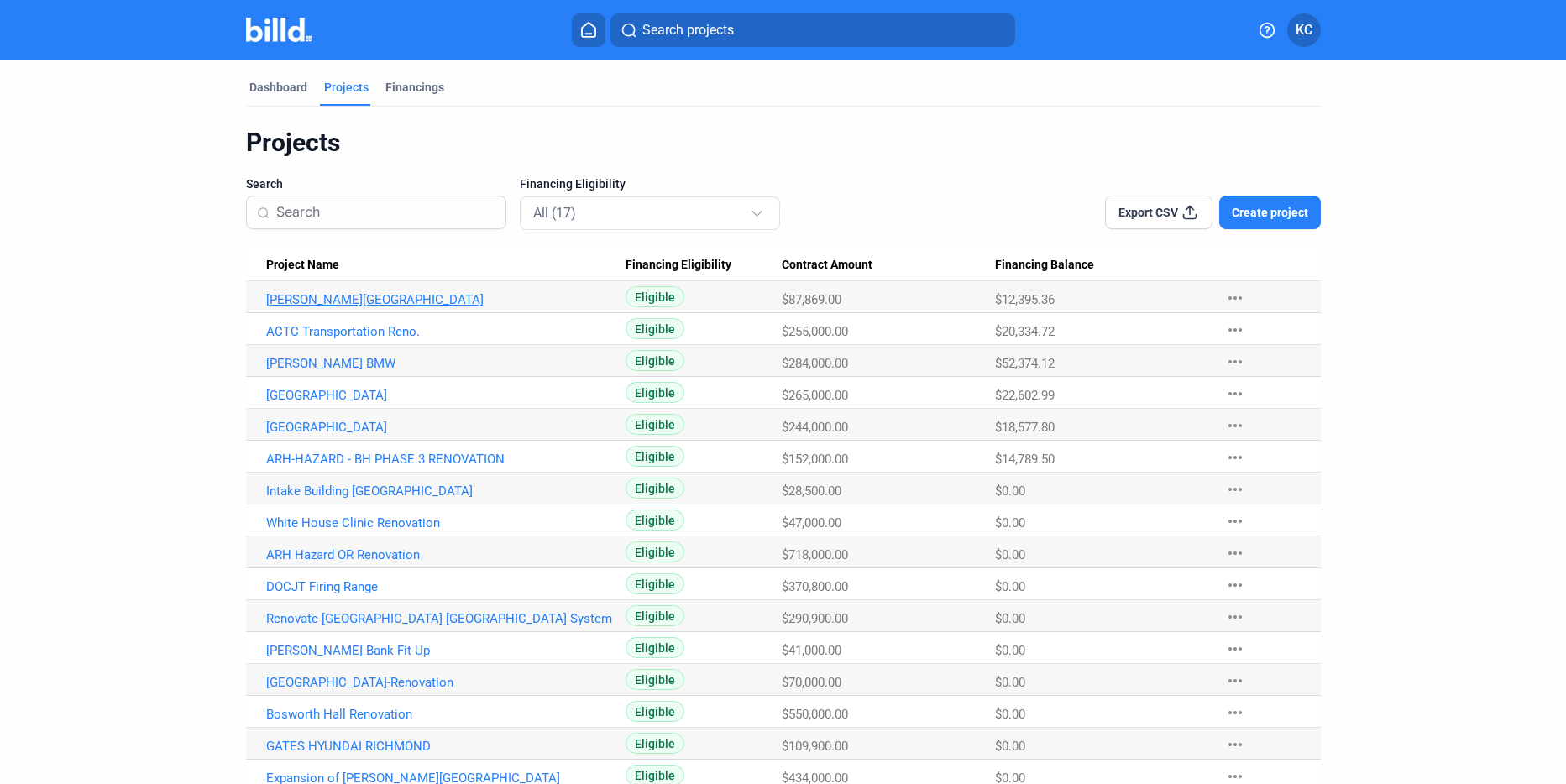
click at [363, 298] on link "[PERSON_NAME][GEOGRAPHIC_DATA]" at bounding box center [446, 299] width 361 height 15
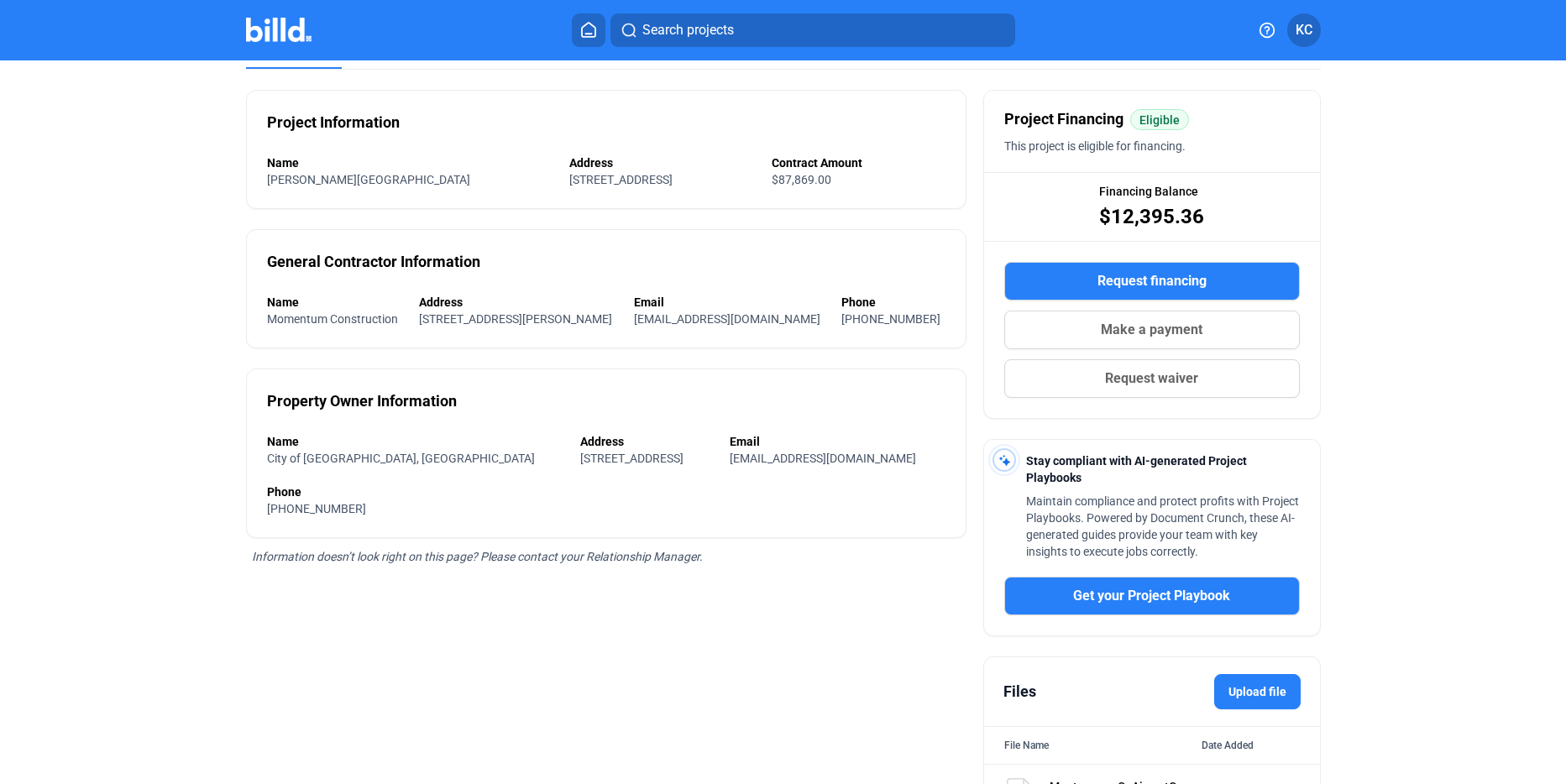
scroll to position [214, 0]
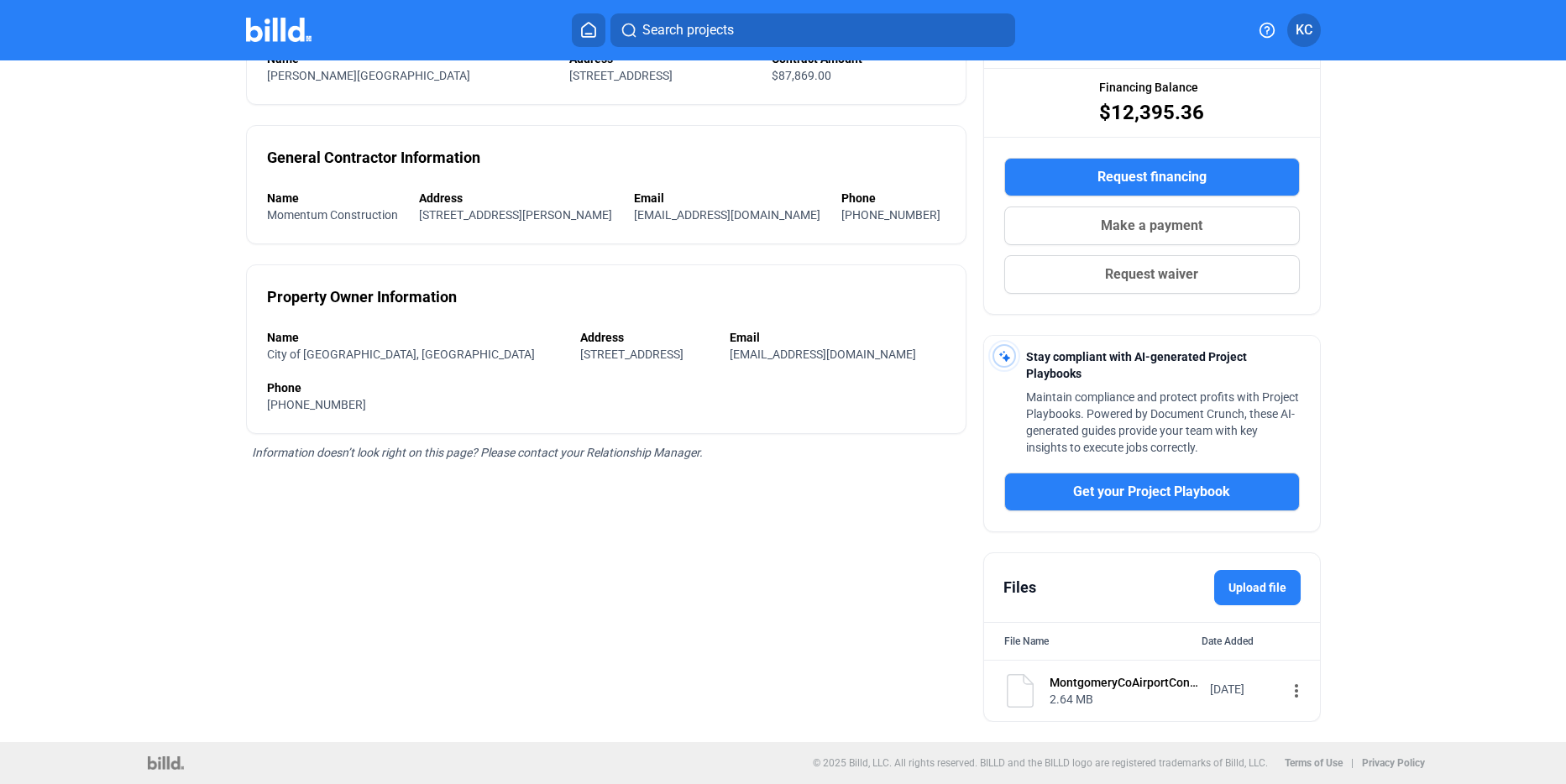
click at [1291, 696] on mat-icon "more_vert" at bounding box center [1297, 690] width 20 height 20
click at [1292, 726] on span "View" at bounding box center [1300, 720] width 25 height 13
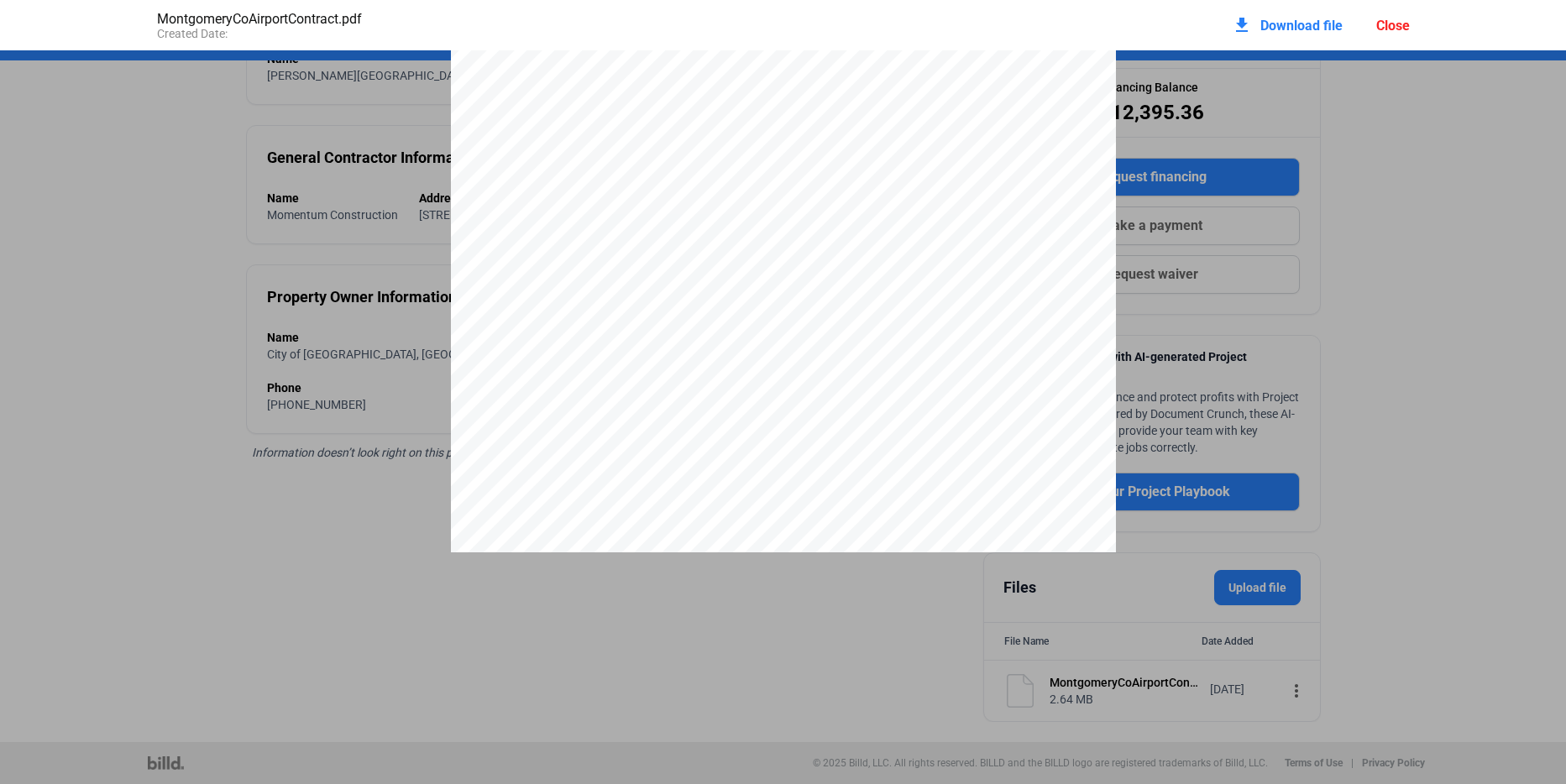
scroll to position [3883, 0]
click at [1390, 26] on div "Close" at bounding box center [1394, 26] width 34 height 16
